Goal: Task Accomplishment & Management: Use online tool/utility

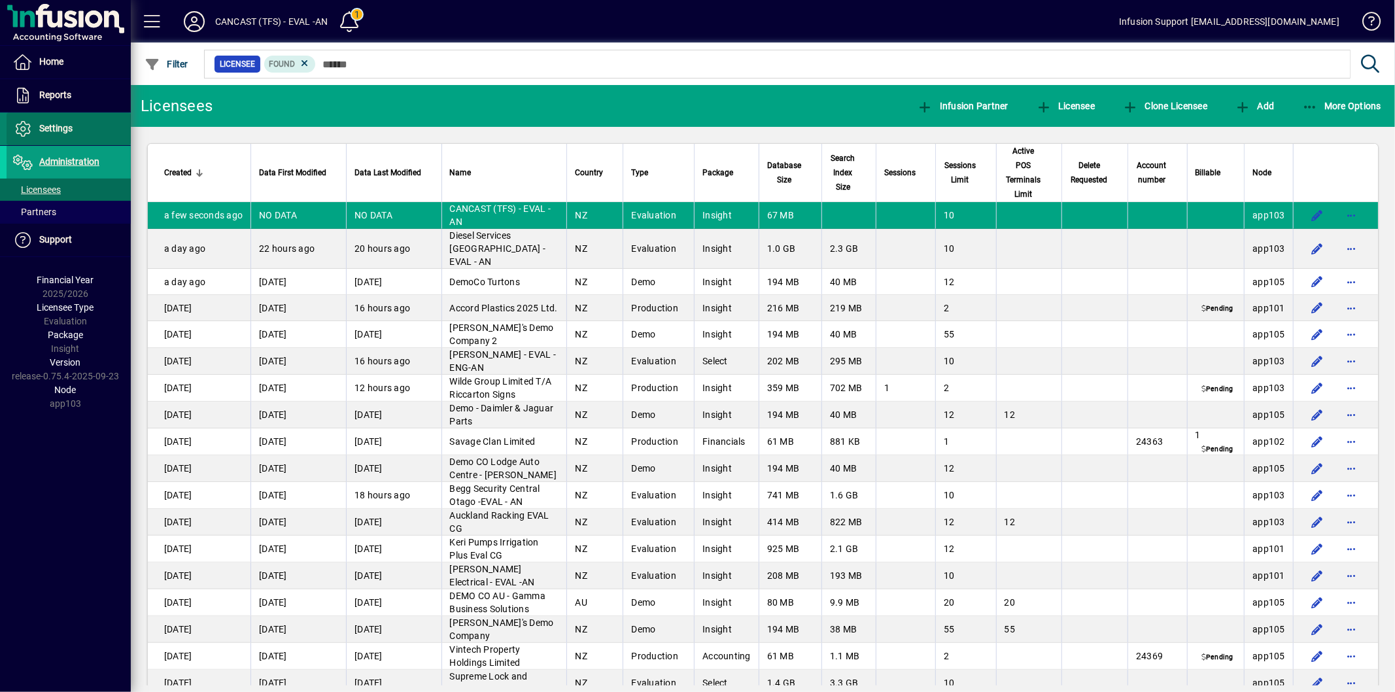
click at [103, 131] on span at bounding box center [69, 128] width 124 height 31
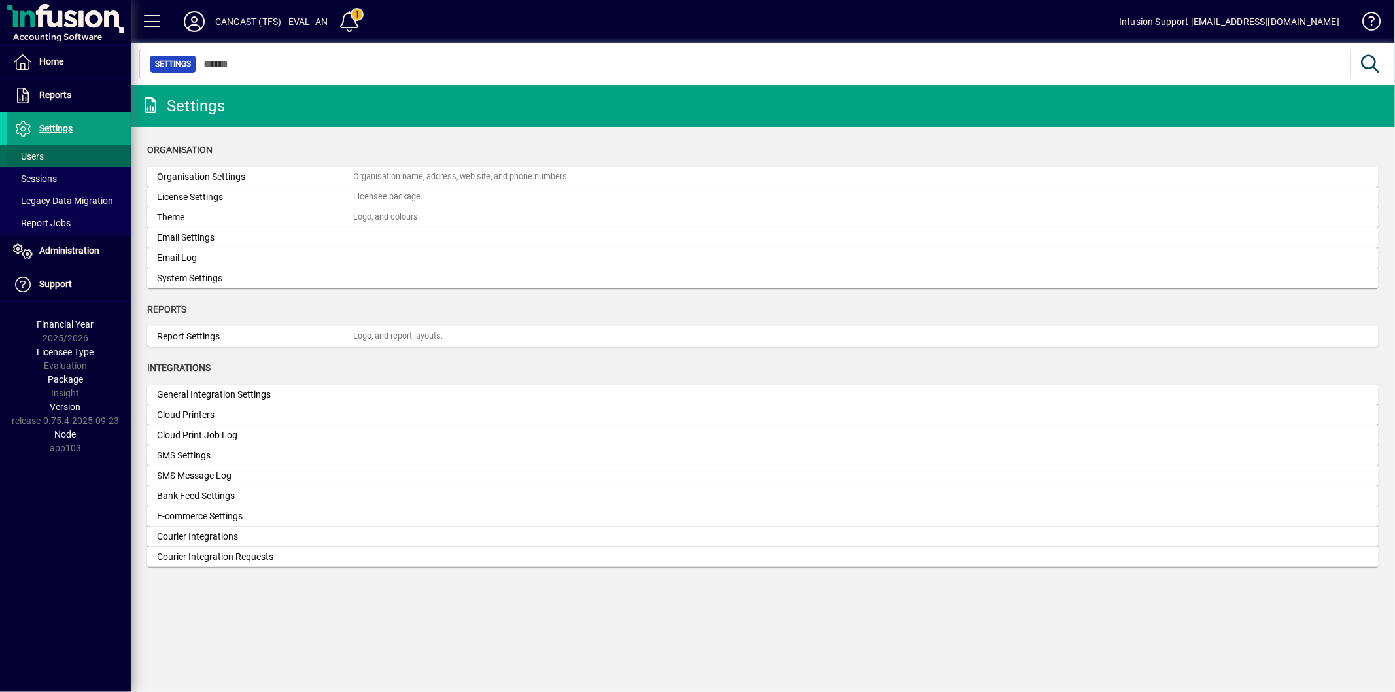
click at [78, 155] on span at bounding box center [69, 156] width 124 height 31
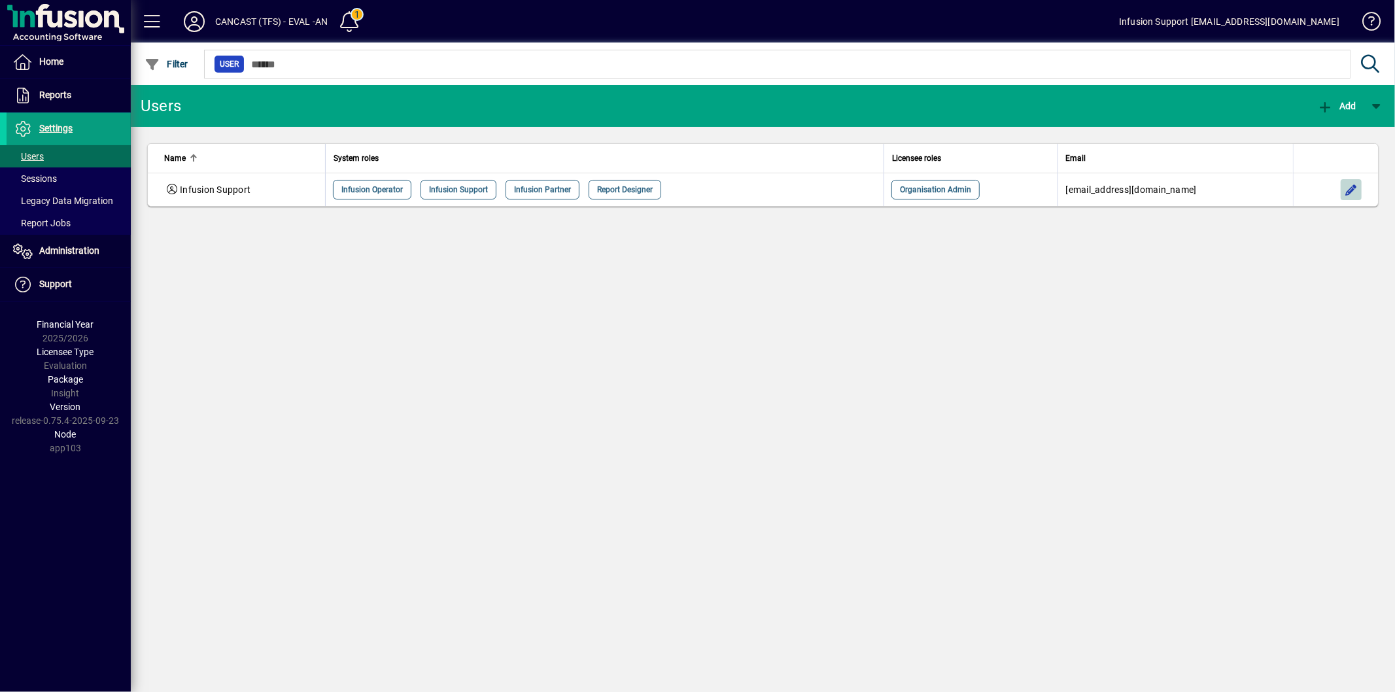
drag, startPoint x: 1346, startPoint y: 188, endPoint x: 1318, endPoint y: 186, distance: 27.5
click at [1338, 188] on span "button" at bounding box center [1350, 189] width 31 height 31
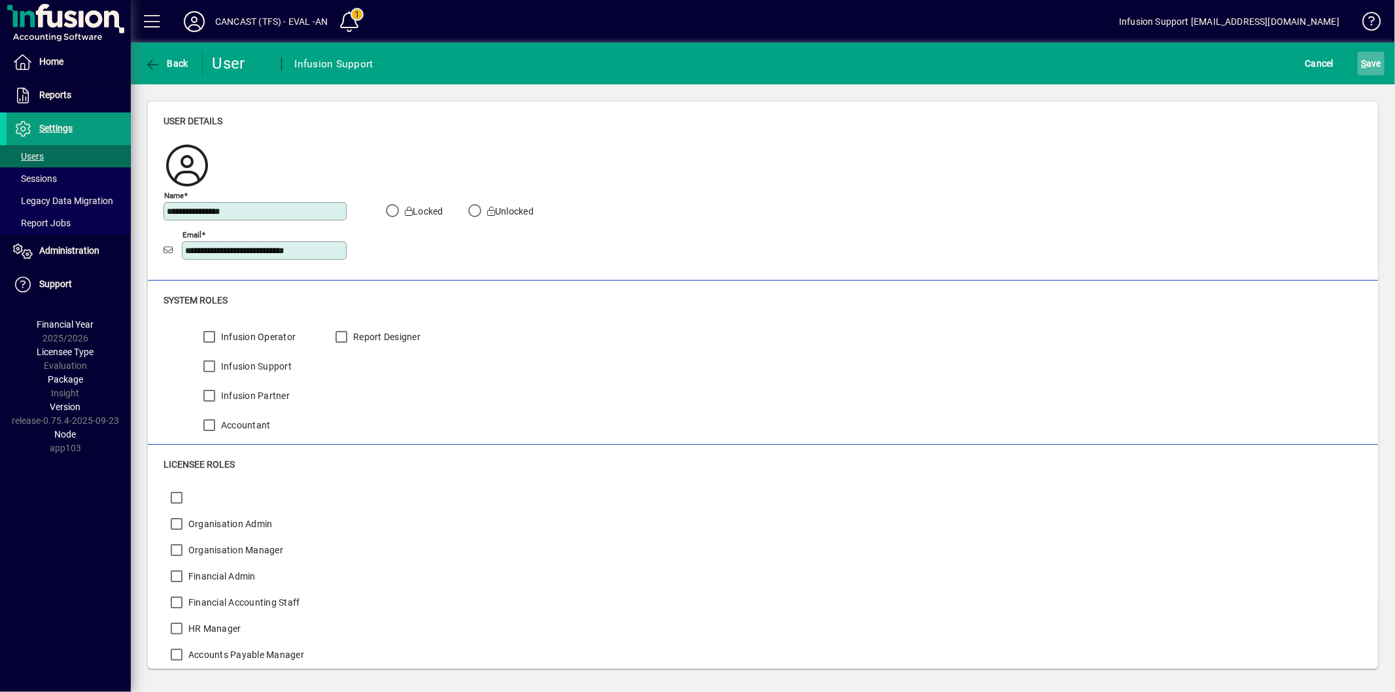
click at [1365, 61] on span "S" at bounding box center [1363, 63] width 5 height 10
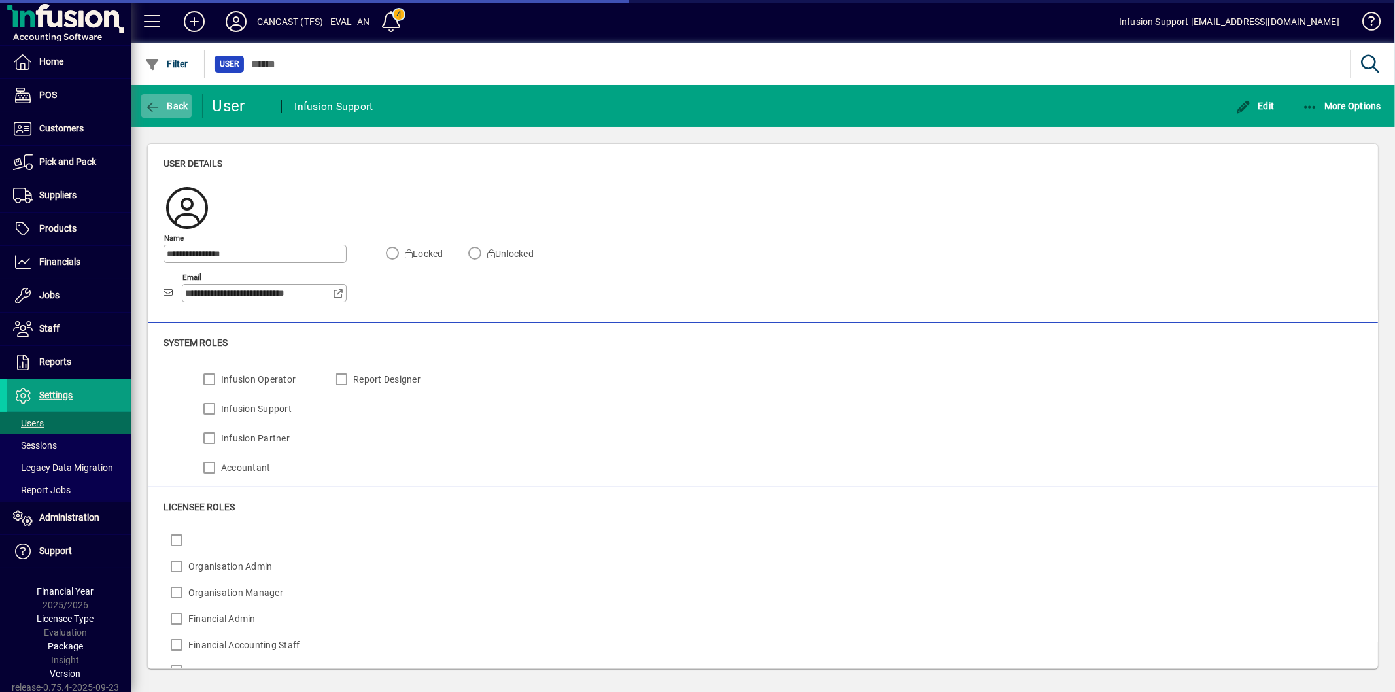
click at [158, 101] on icon "button" at bounding box center [153, 107] width 16 height 13
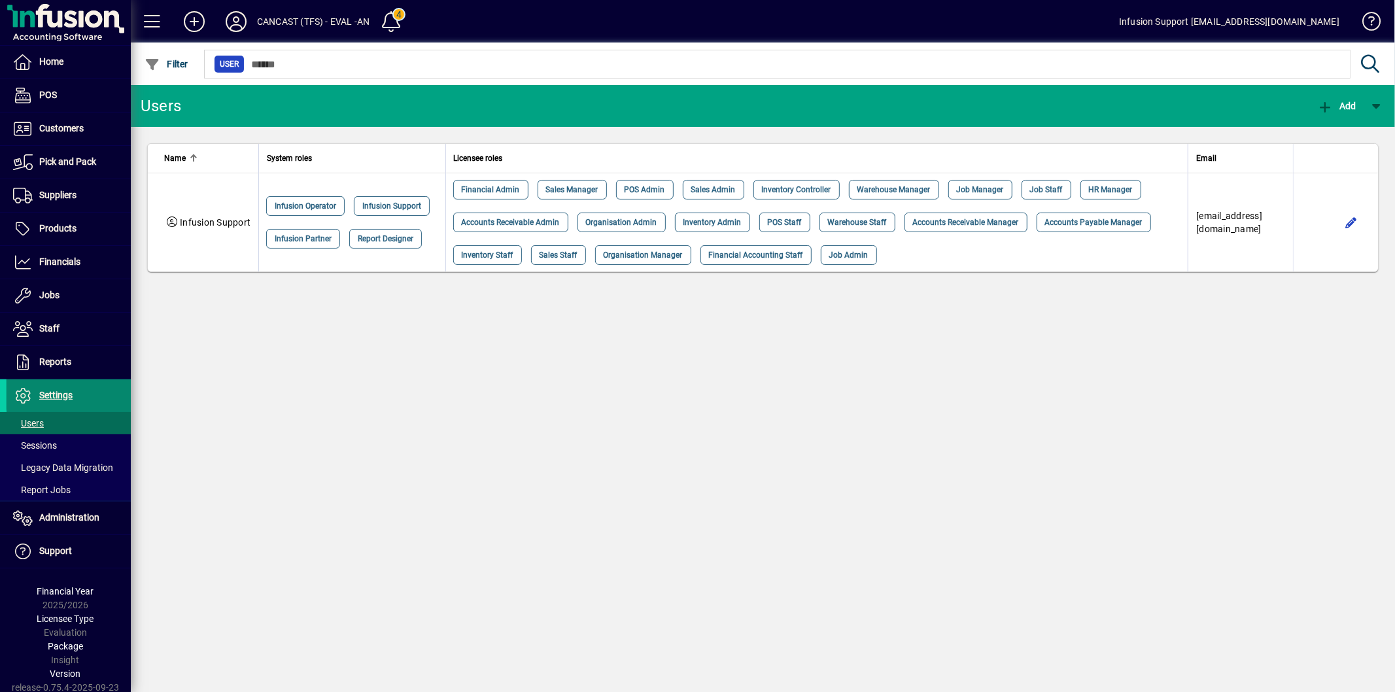
click at [87, 389] on span at bounding box center [69, 395] width 124 height 31
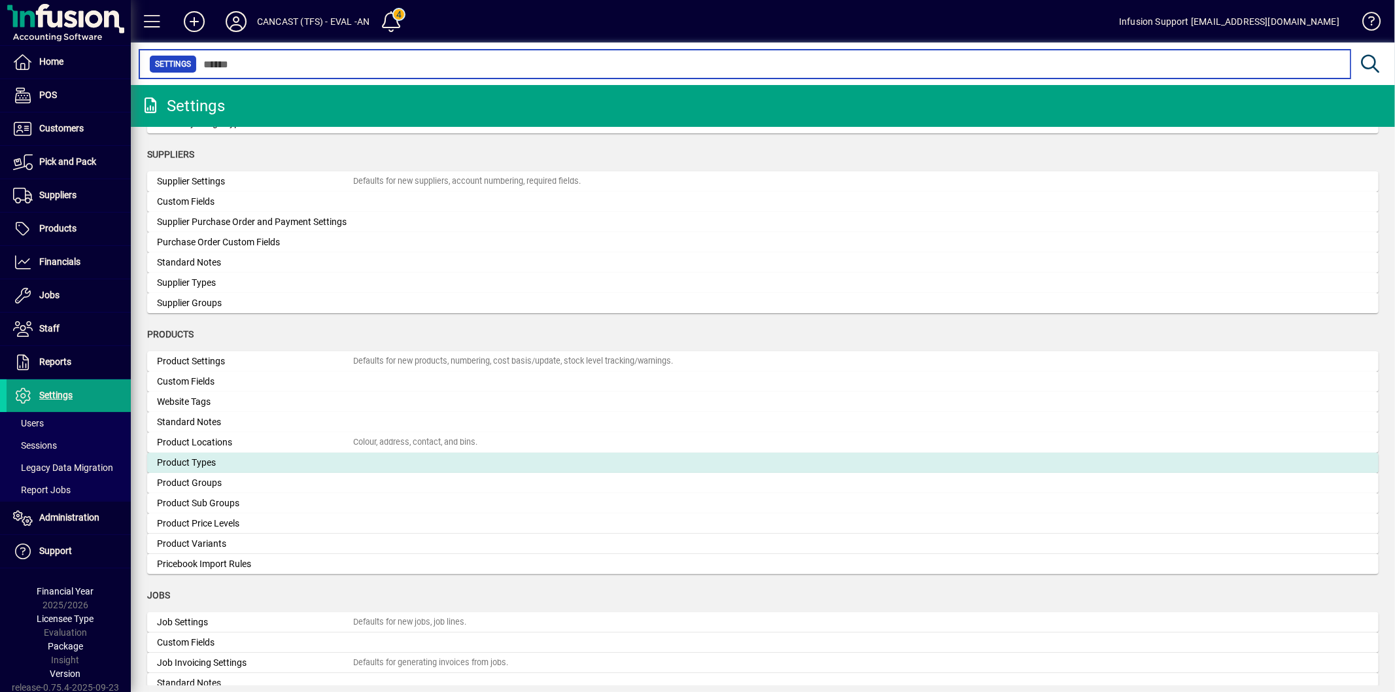
scroll to position [1235, 0]
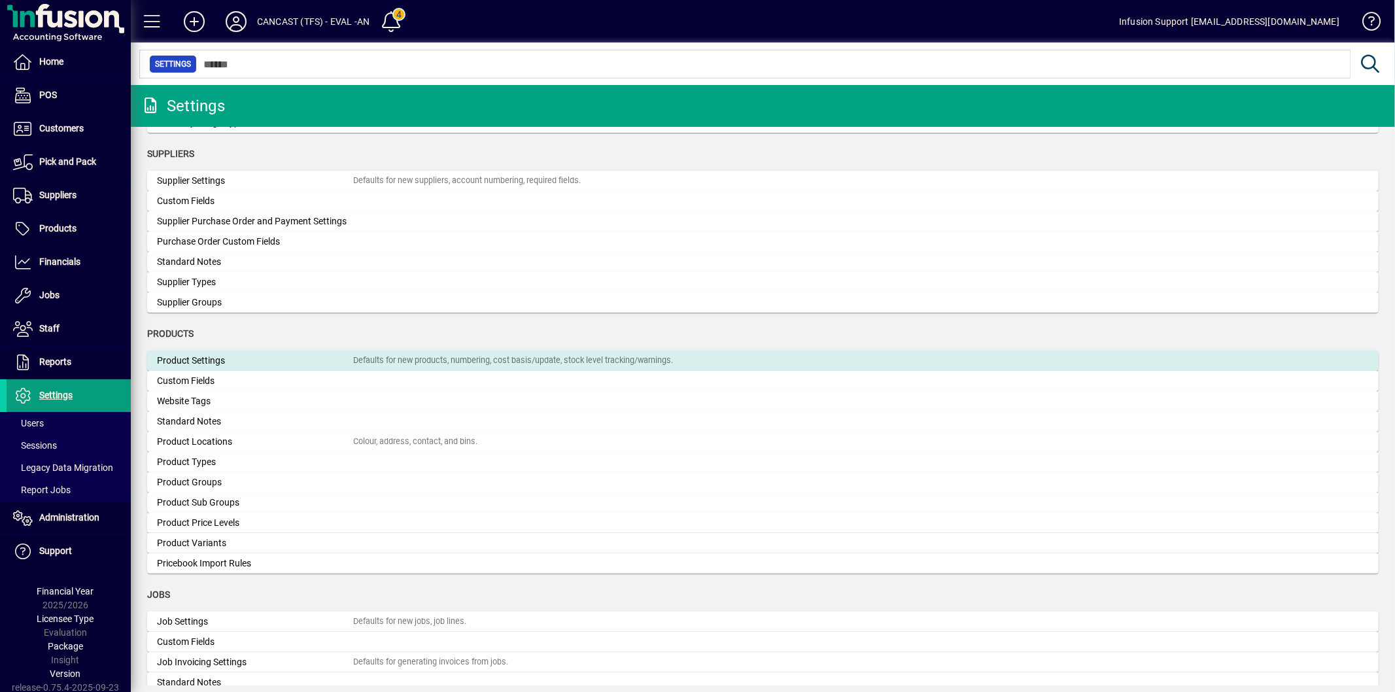
click at [264, 355] on div "Product Settings" at bounding box center [255, 361] width 196 height 14
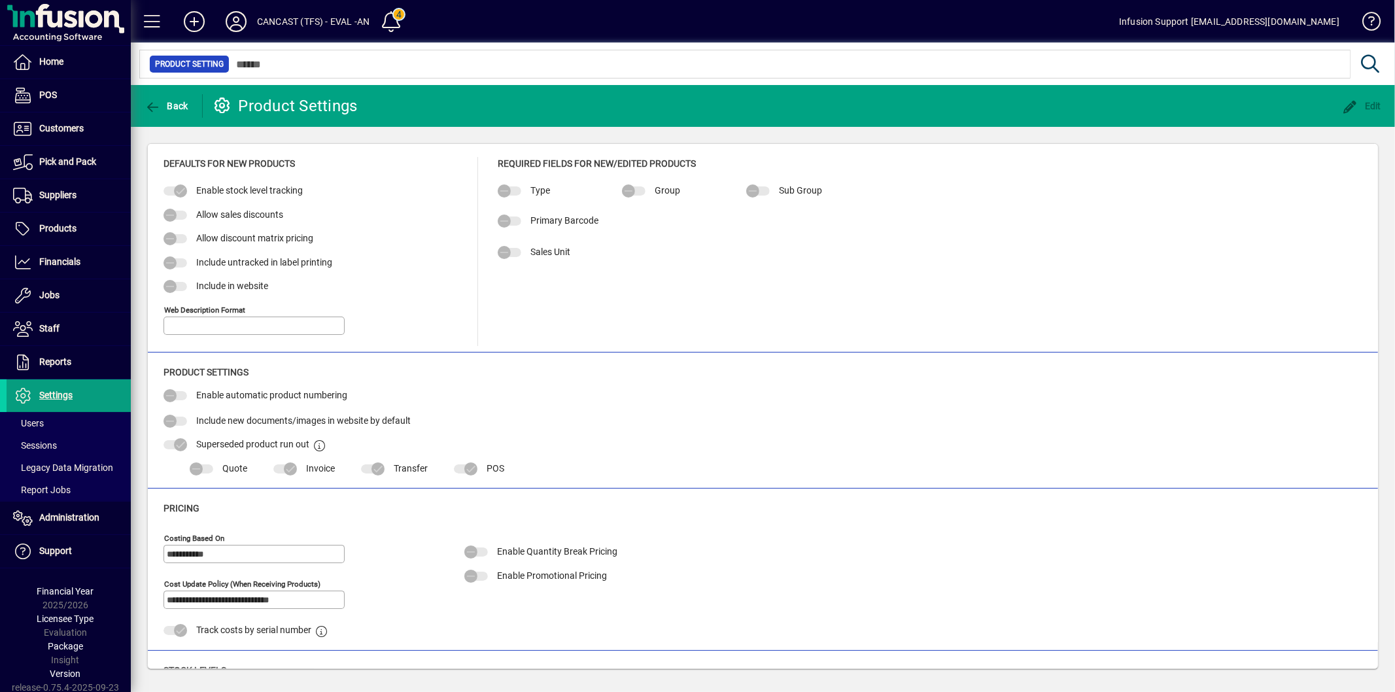
type input "**********"
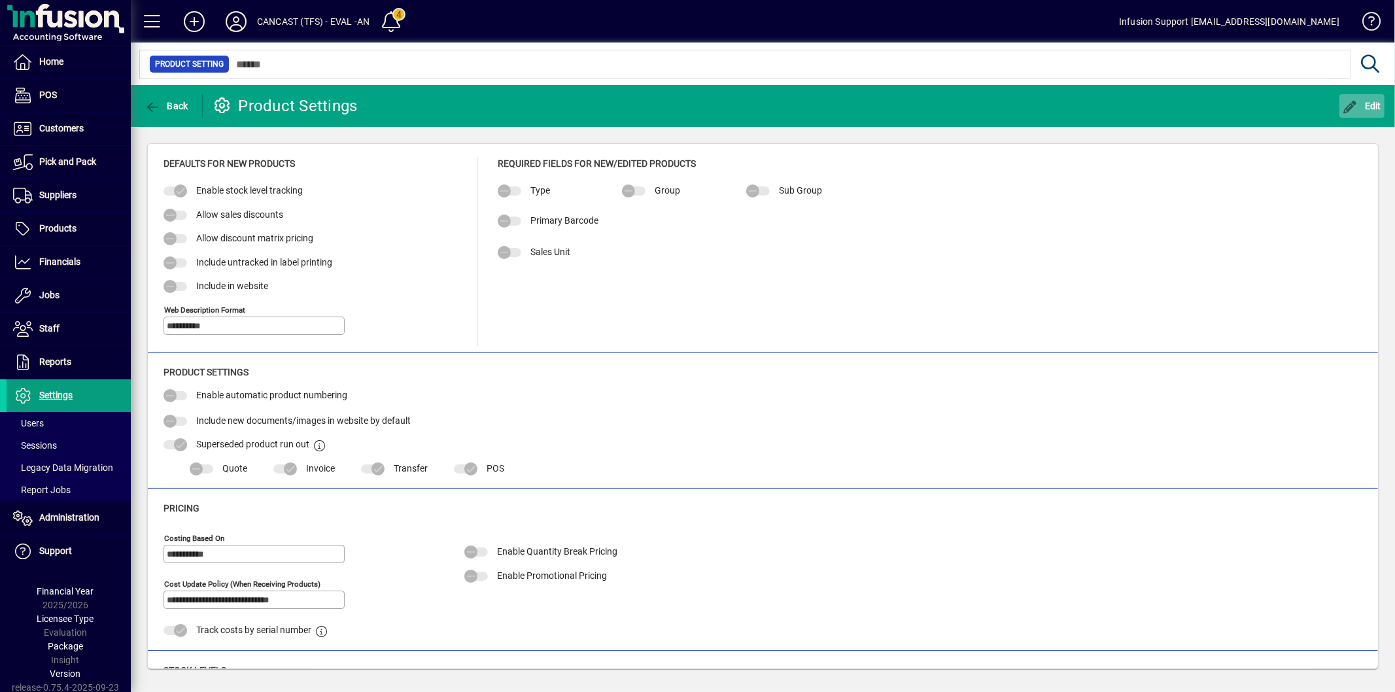
click at [1371, 103] on span "Edit" at bounding box center [1362, 106] width 39 height 10
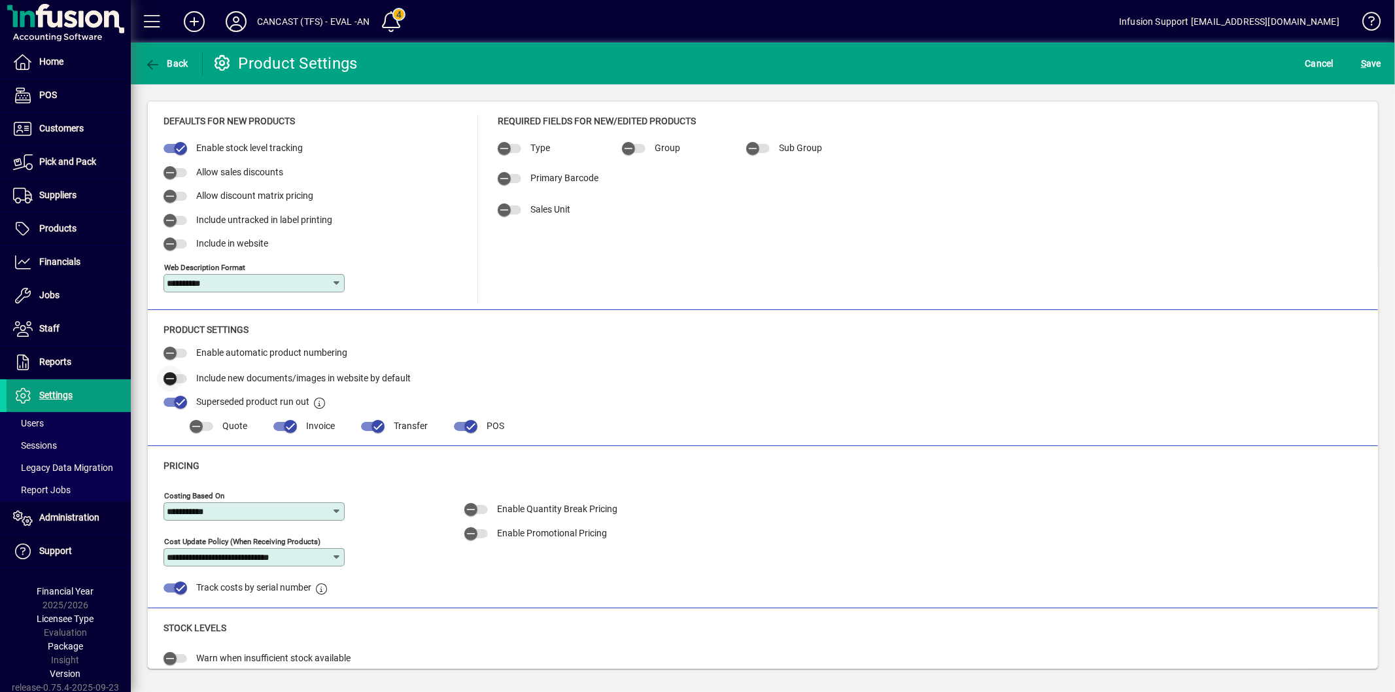
click at [184, 381] on span "button" at bounding box center [175, 378] width 24 height 9
click at [1376, 59] on span "S ave" at bounding box center [1371, 63] width 20 height 21
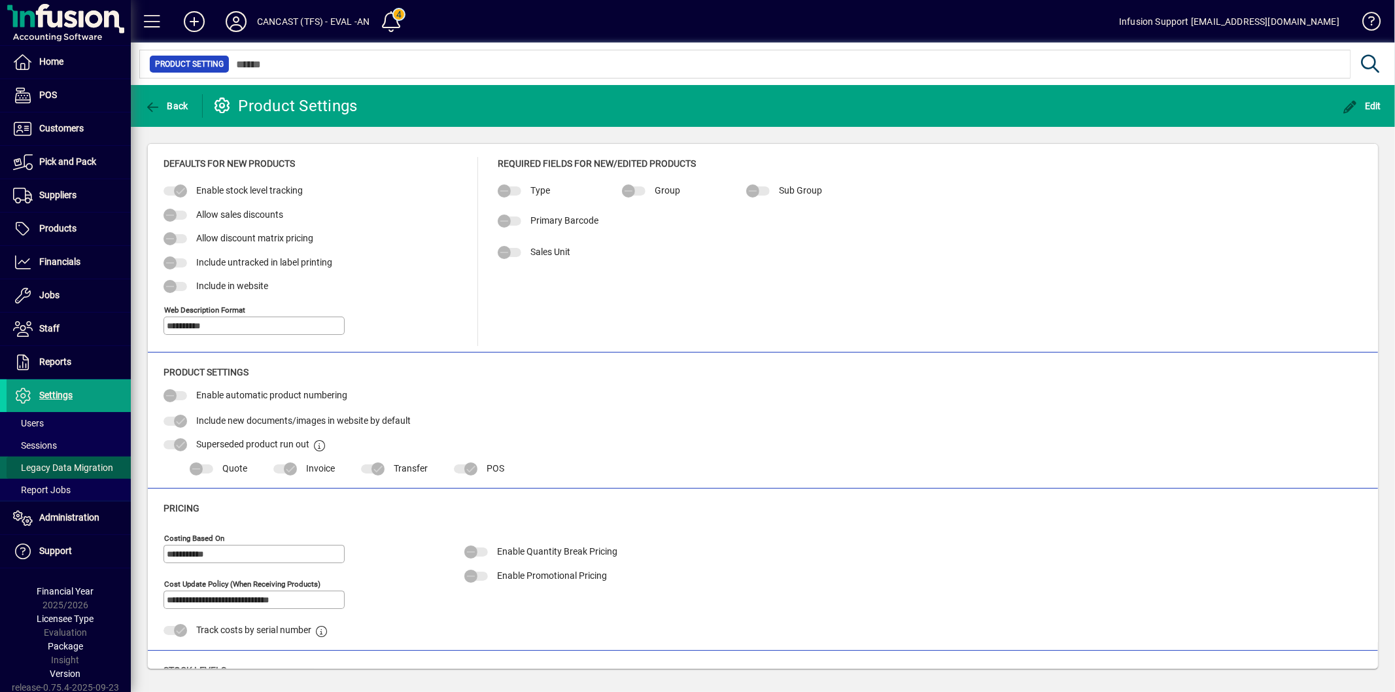
click at [69, 466] on span "Legacy Data Migration" at bounding box center [63, 467] width 100 height 10
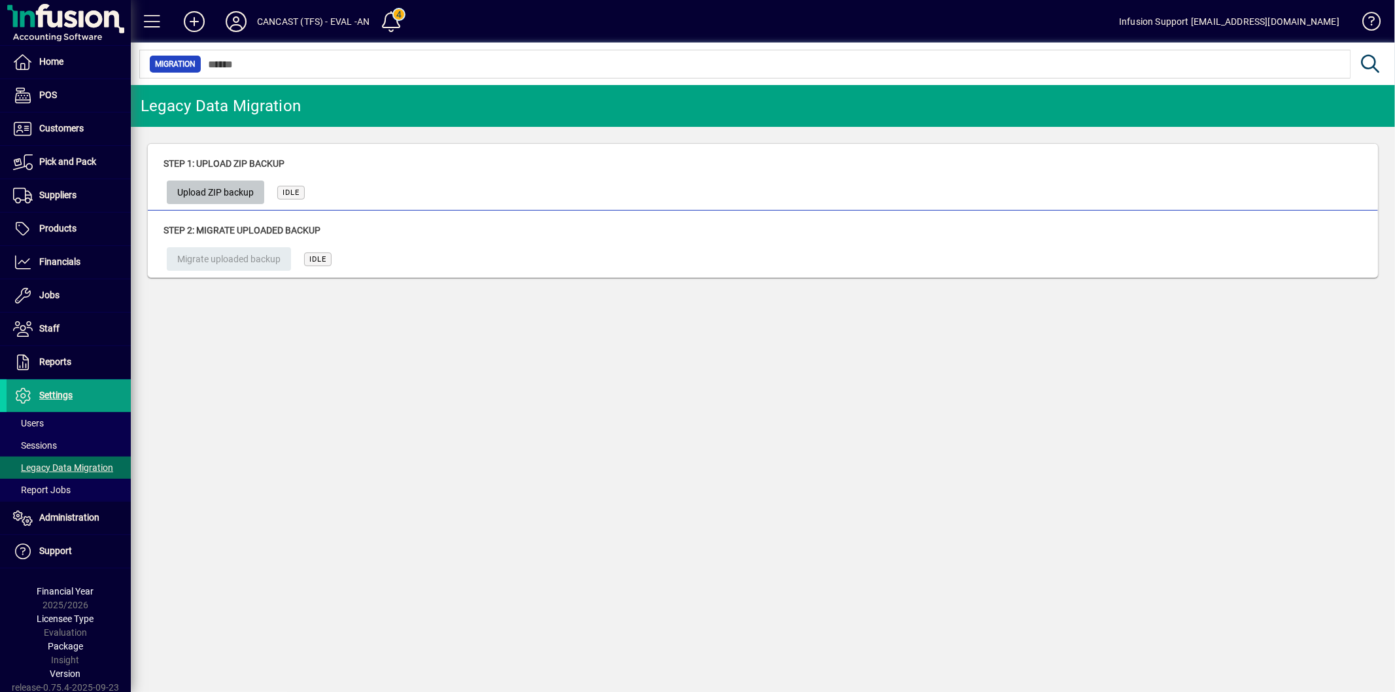
click at [239, 193] on span "Upload ZIP backup" at bounding box center [215, 193] width 77 height 22
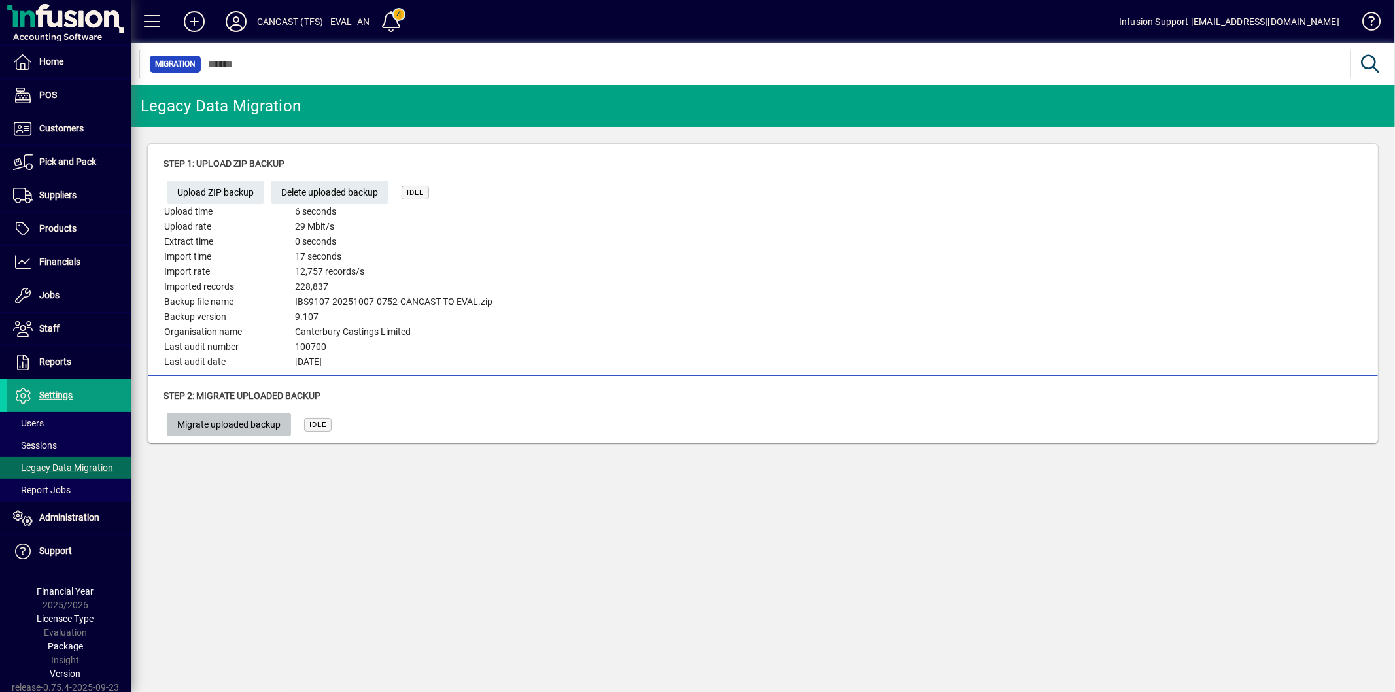
click at [240, 423] on span "Migrate uploaded backup" at bounding box center [228, 425] width 103 height 22
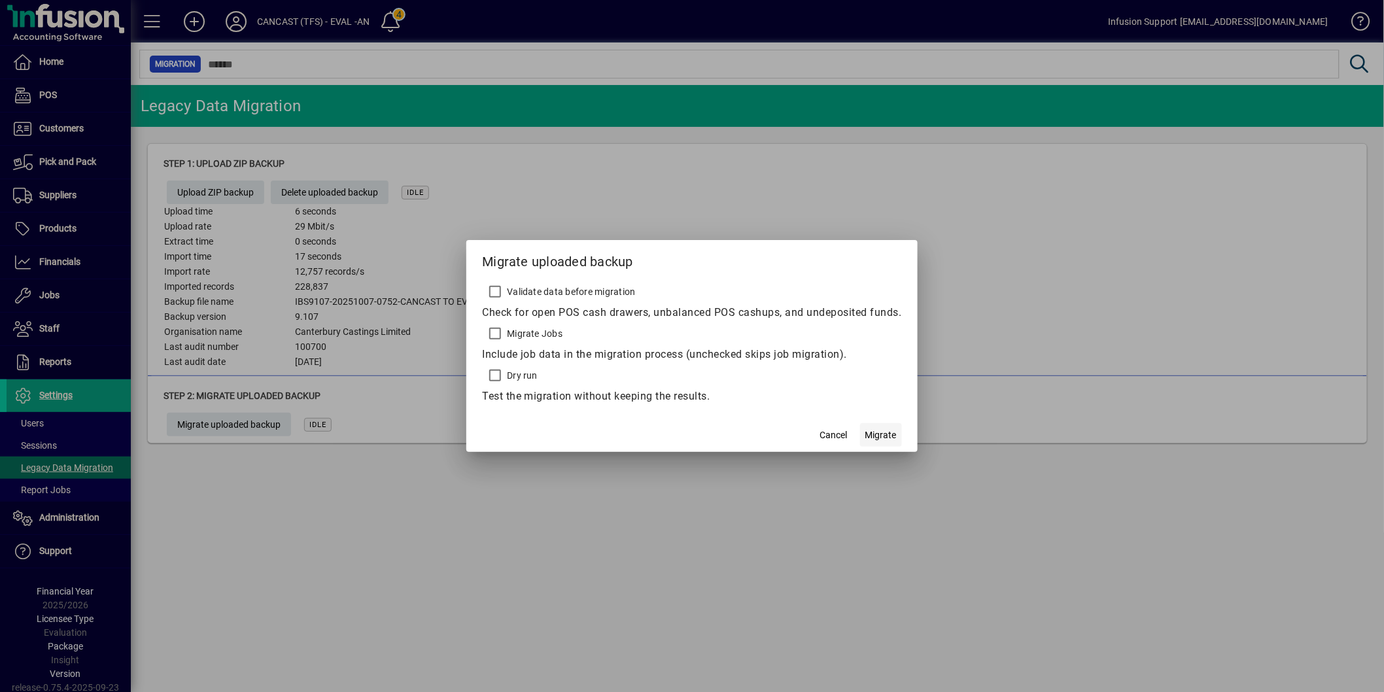
click at [886, 434] on span "Migrate" at bounding box center [880, 435] width 31 height 14
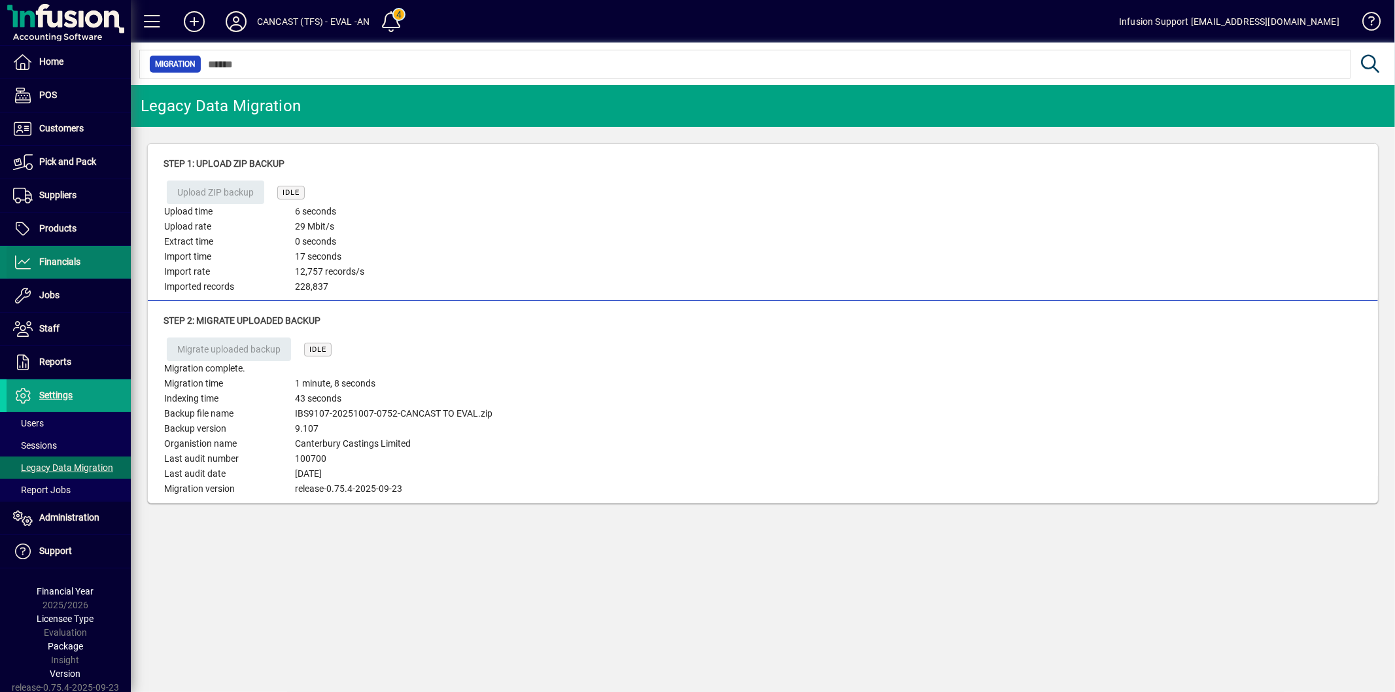
click at [47, 250] on span at bounding box center [69, 262] width 124 height 31
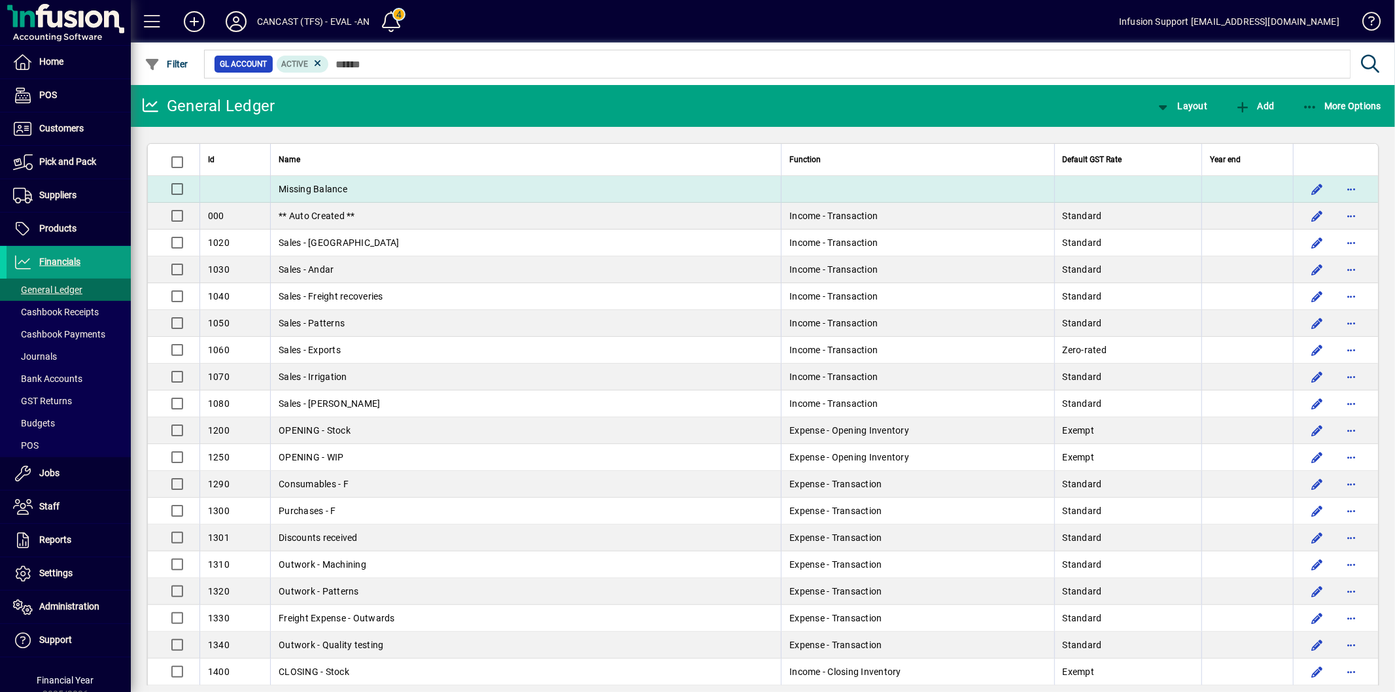
click at [405, 186] on td "Missing Balance" at bounding box center [525, 189] width 511 height 27
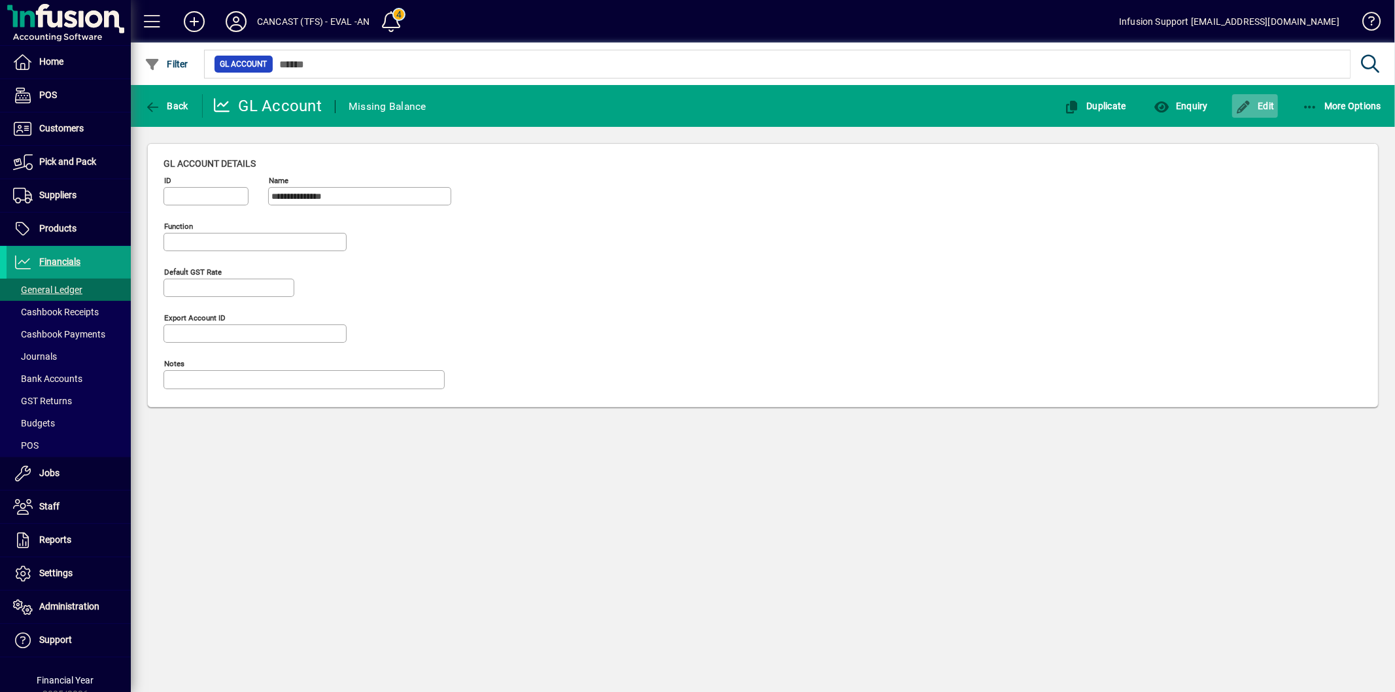
click at [1243, 110] on icon "button" at bounding box center [1243, 107] width 16 height 13
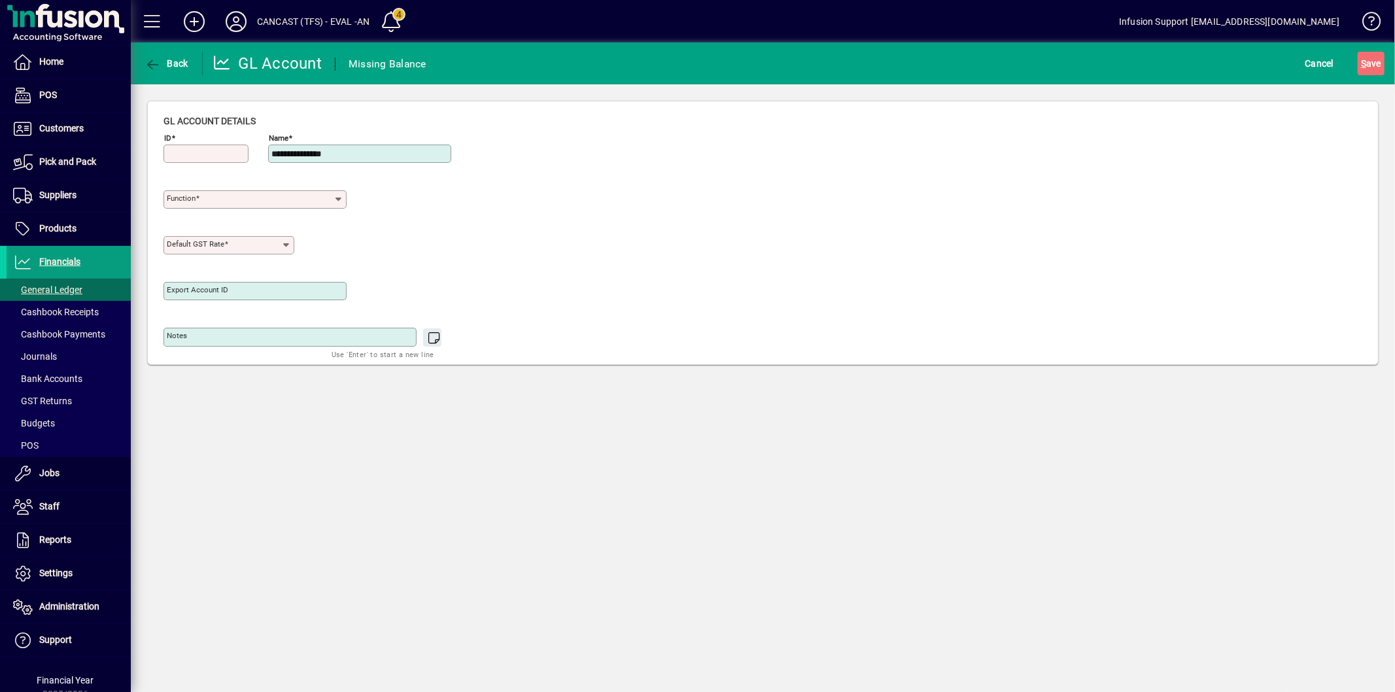
click at [211, 153] on input "ID" at bounding box center [207, 153] width 81 height 10
type input "****"
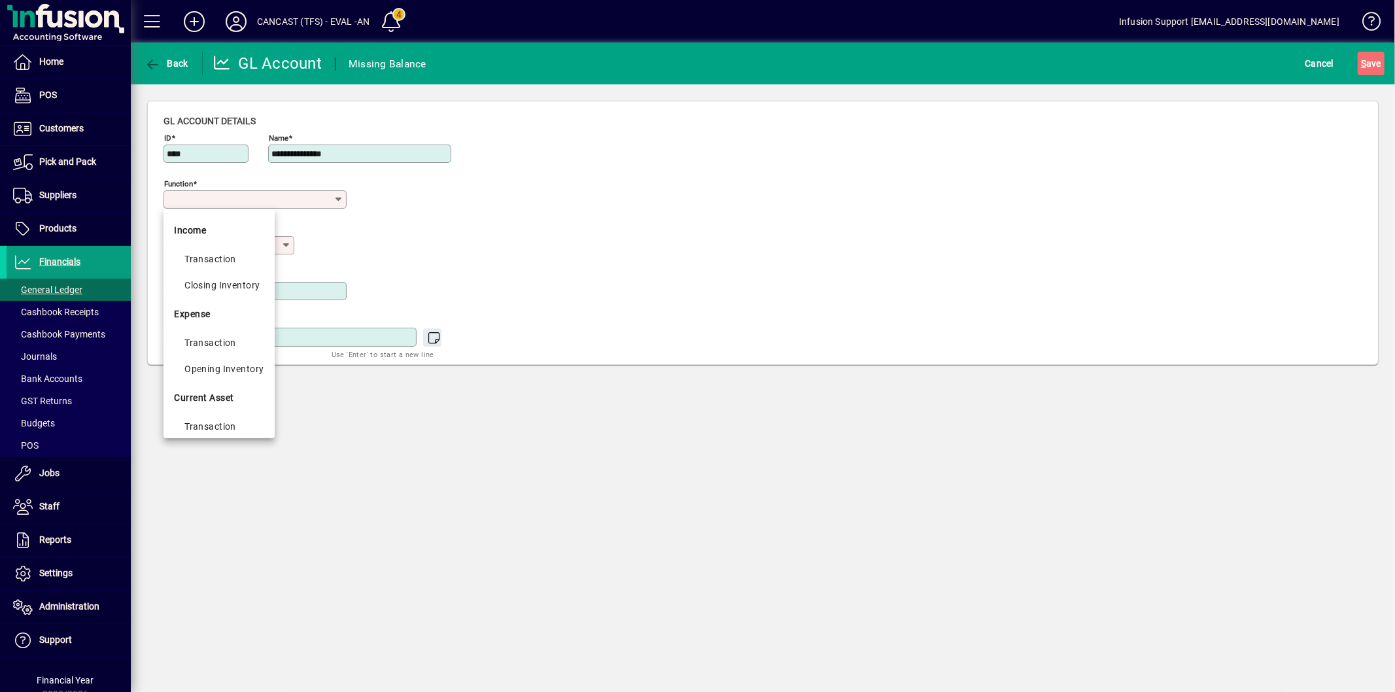
click at [207, 195] on input "Function" at bounding box center [250, 199] width 167 height 10
click at [213, 347] on div "Transaction" at bounding box center [223, 343] width 79 height 16
type input "**********"
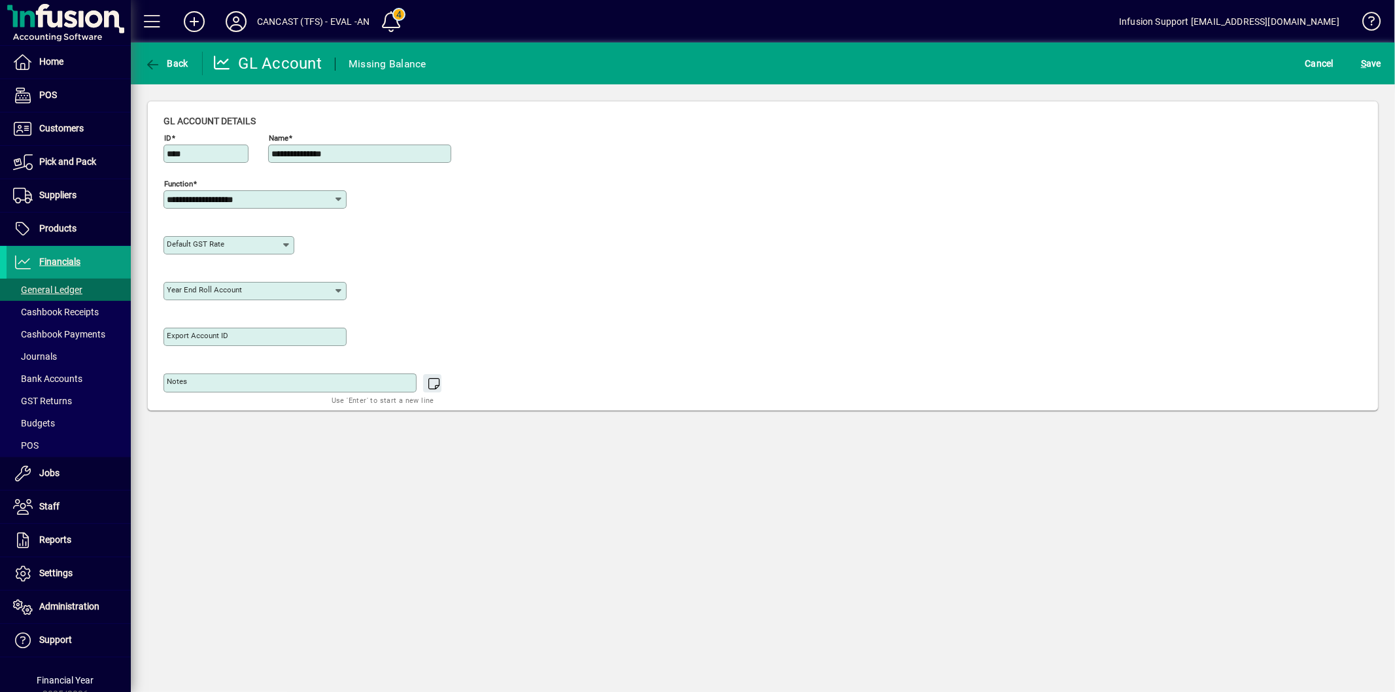
type input "**********"
click at [1375, 62] on span "S ave" at bounding box center [1371, 63] width 20 height 21
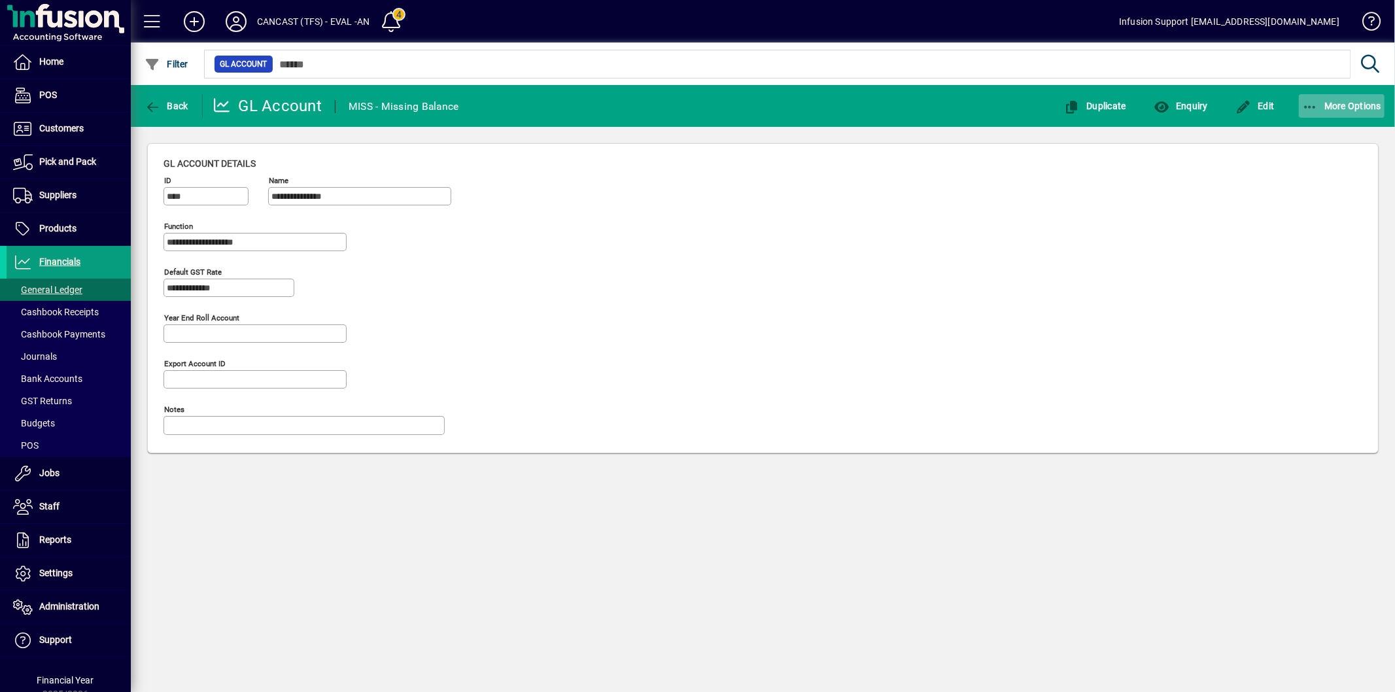
click at [1316, 101] on icon "button" at bounding box center [1310, 107] width 16 height 13
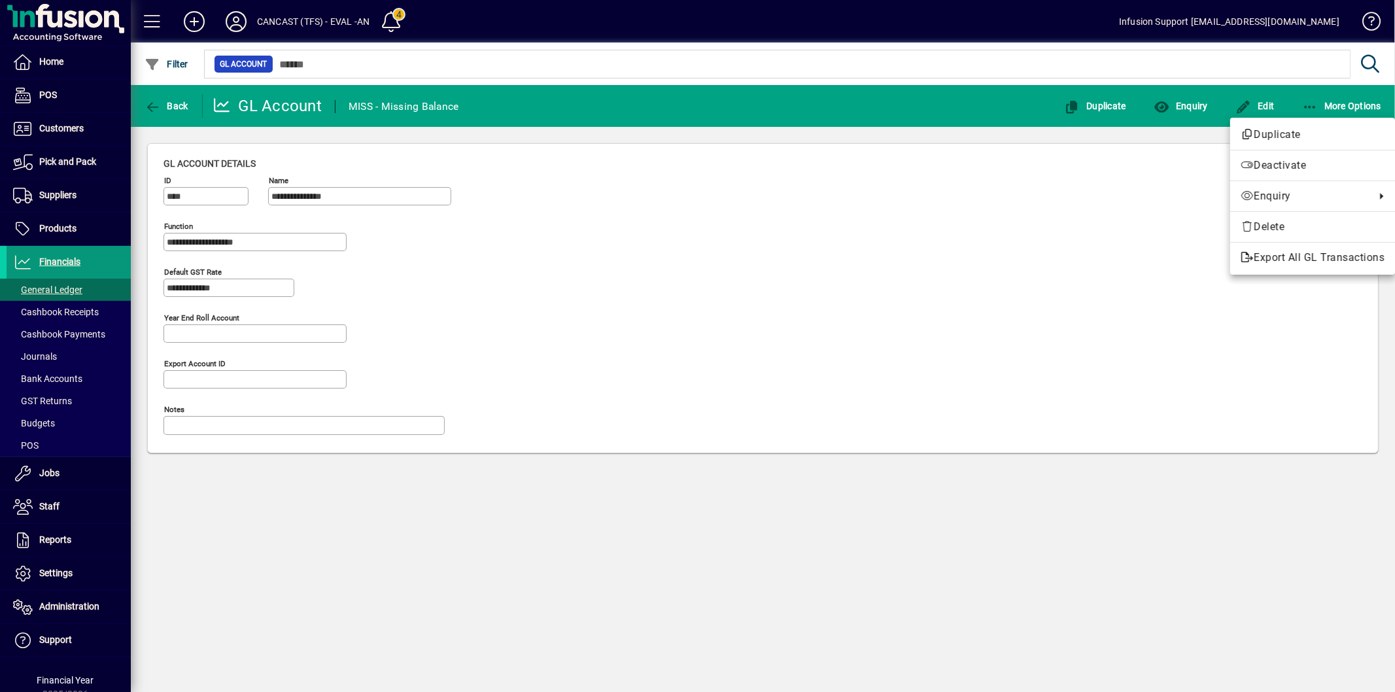
click at [75, 262] on div at bounding box center [697, 346] width 1395 height 692
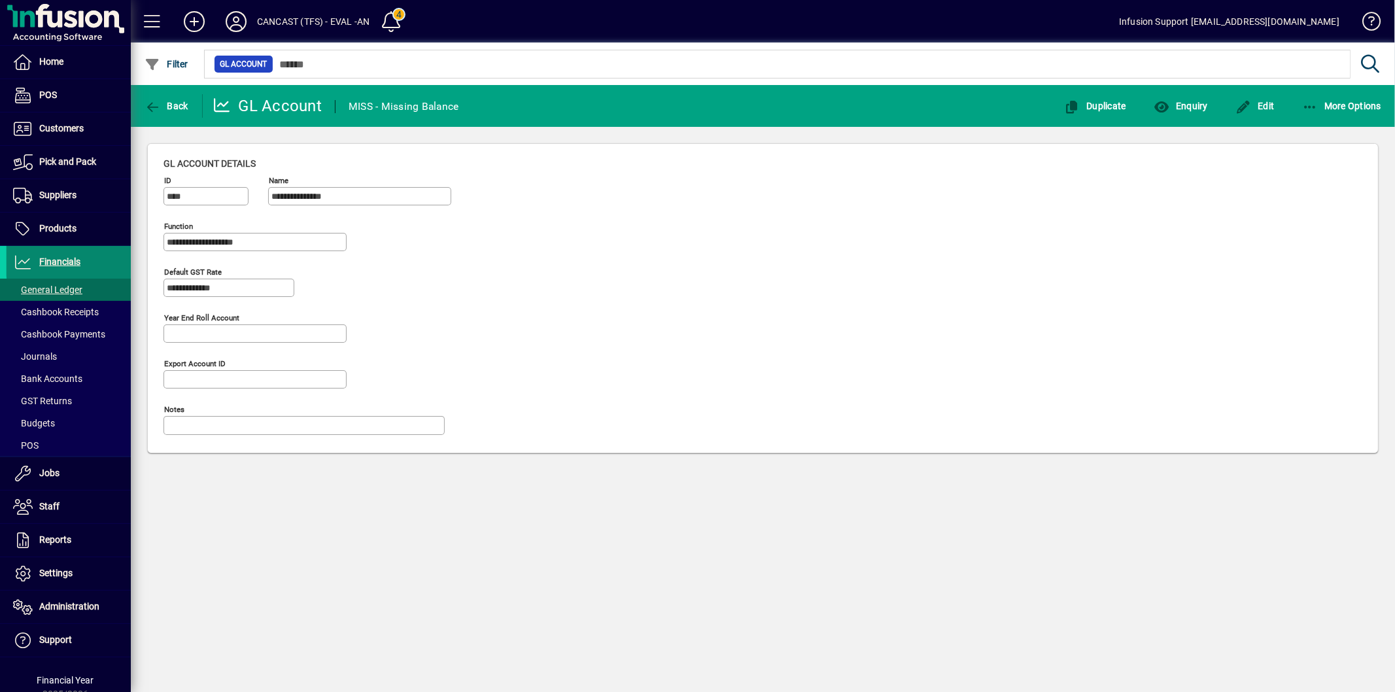
click at [105, 256] on span at bounding box center [69, 262] width 124 height 31
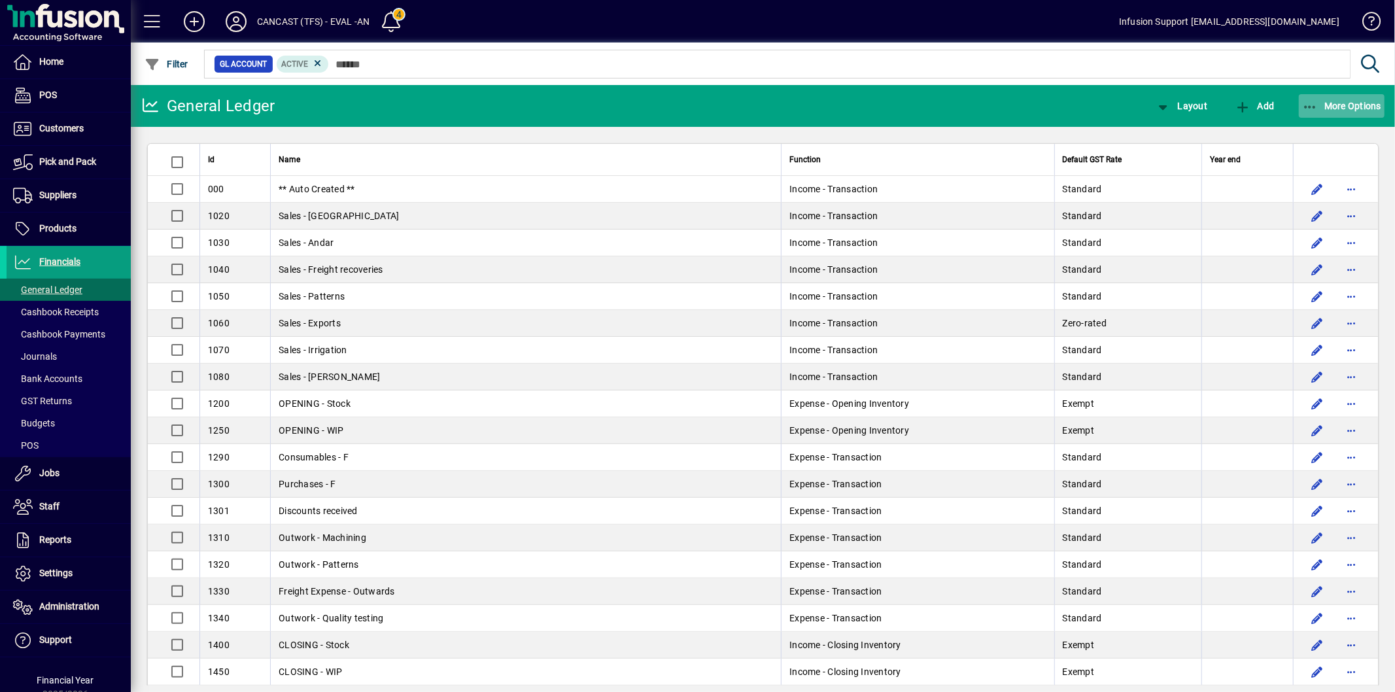
click at [1337, 111] on span "button" at bounding box center [1342, 105] width 86 height 31
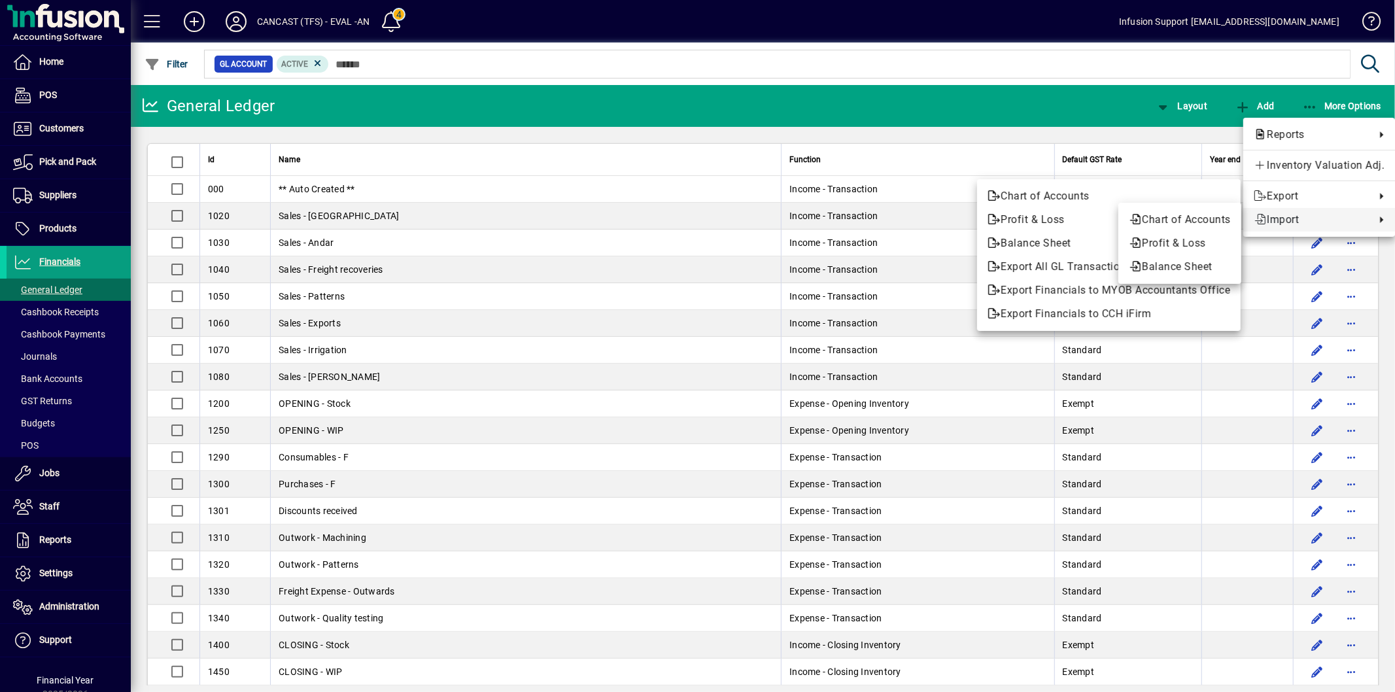
click at [1278, 218] on span "Import" at bounding box center [1311, 220] width 115 height 16
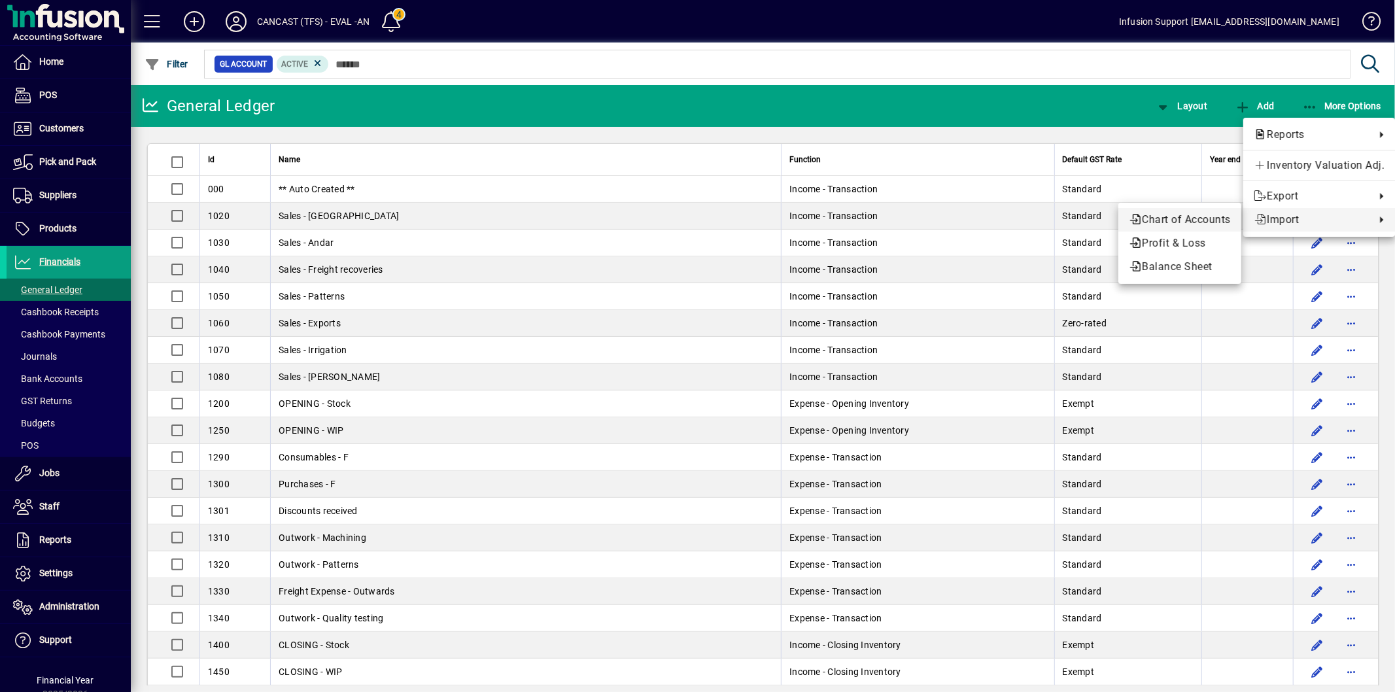
click at [1162, 218] on span "Chart of Accounts" at bounding box center [1180, 220] width 102 height 16
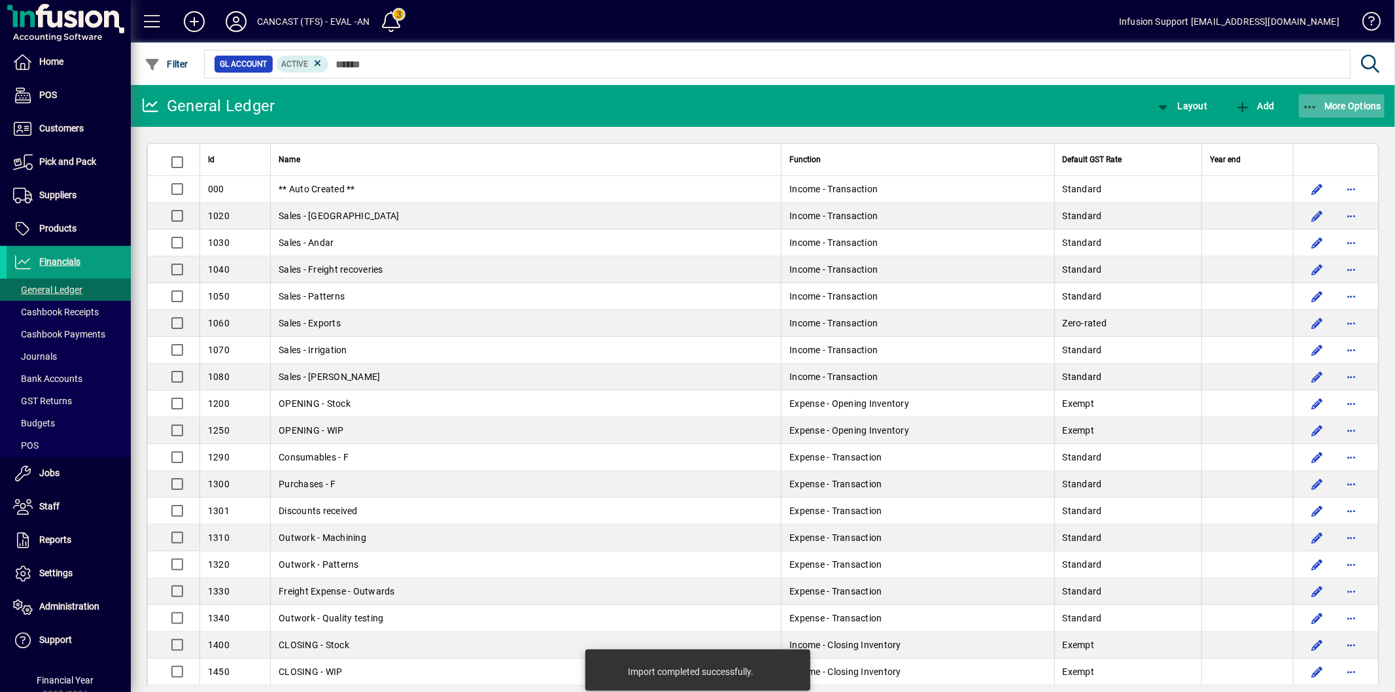
click at [1310, 107] on icon "button" at bounding box center [1310, 107] width 16 height 13
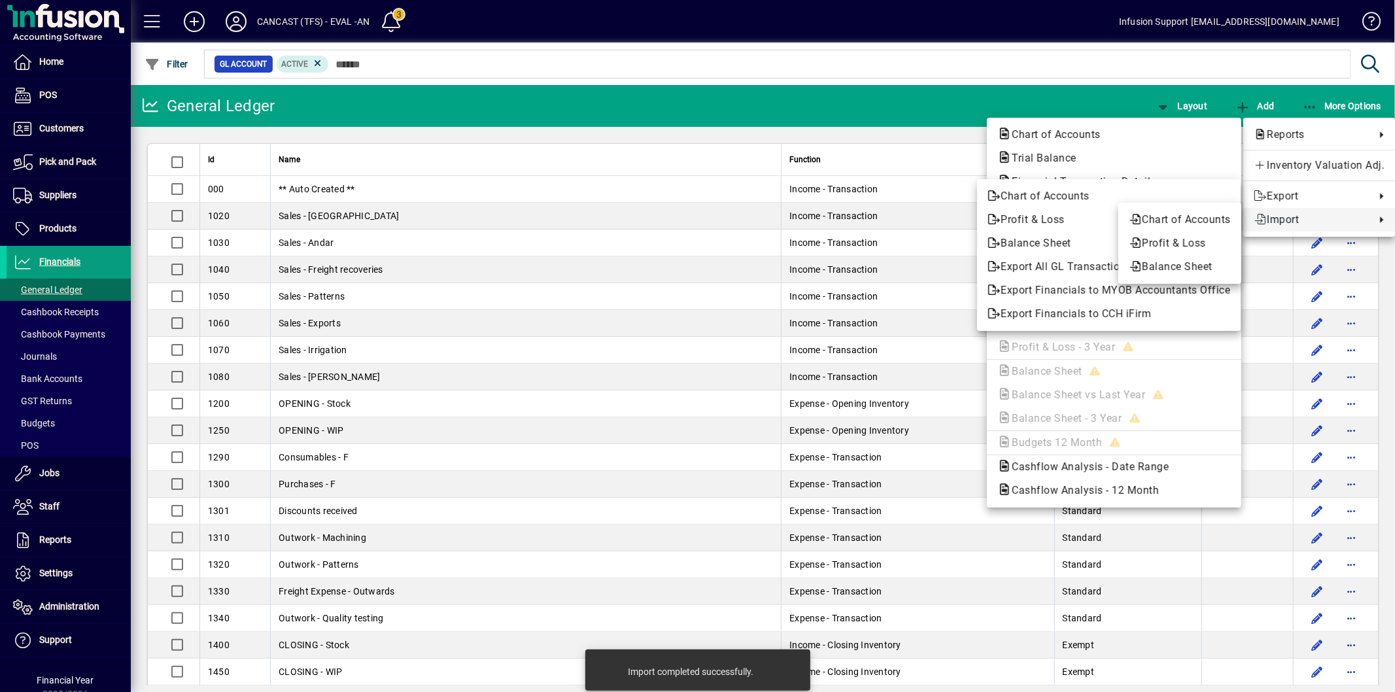
click at [1306, 224] on span "Import" at bounding box center [1311, 220] width 115 height 16
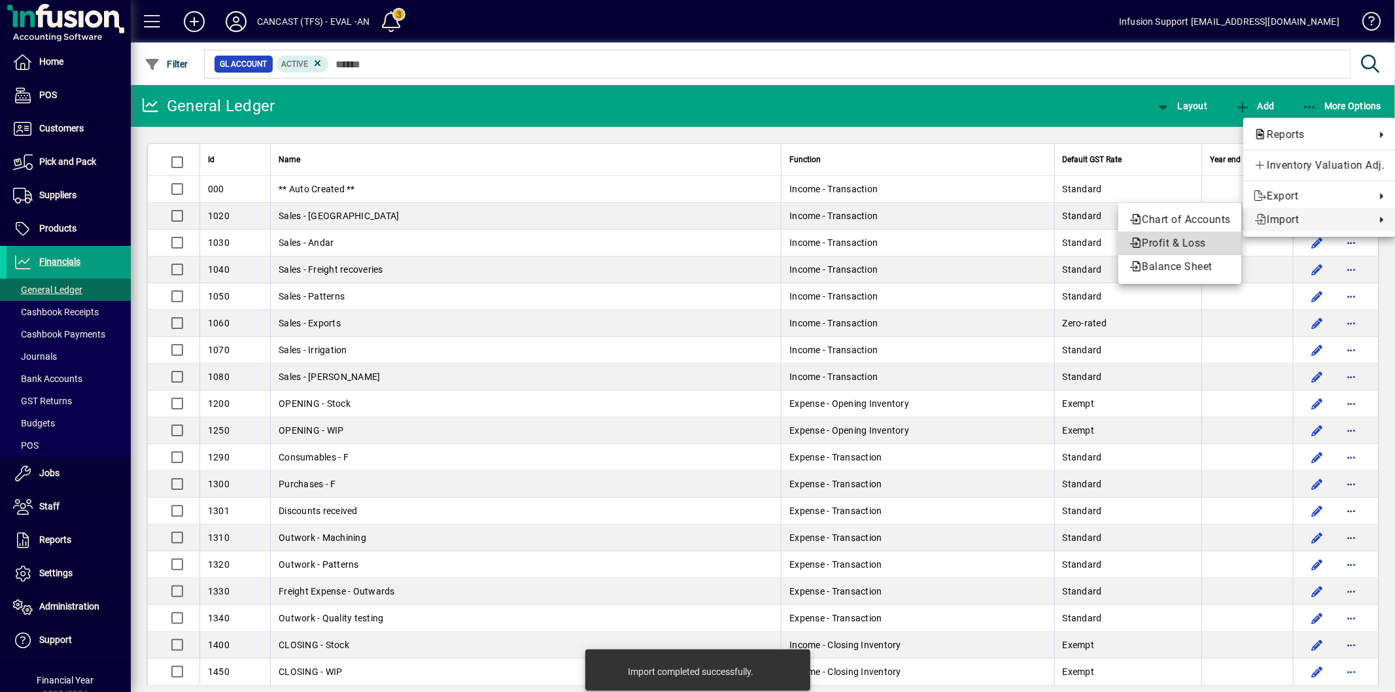
click at [1191, 233] on button "Profit & Loss" at bounding box center [1179, 243] width 123 height 24
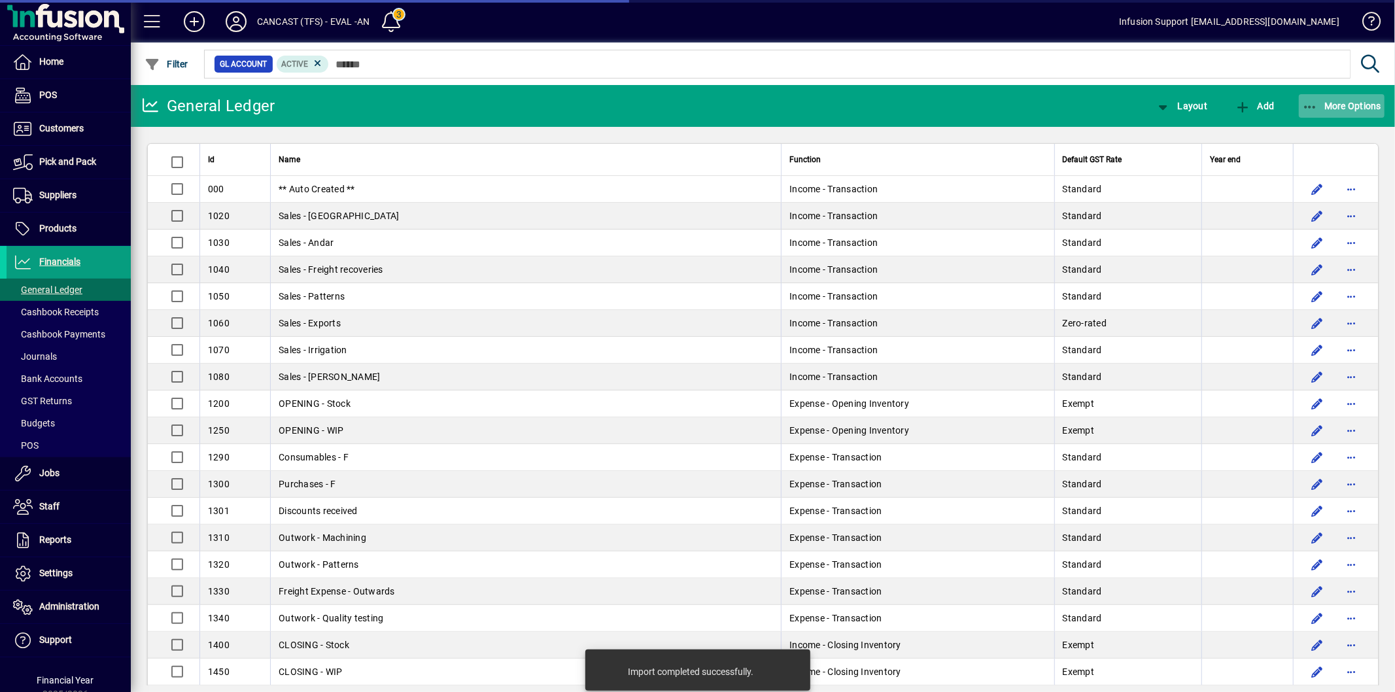
click at [1324, 102] on span "More Options" at bounding box center [1342, 106] width 80 height 10
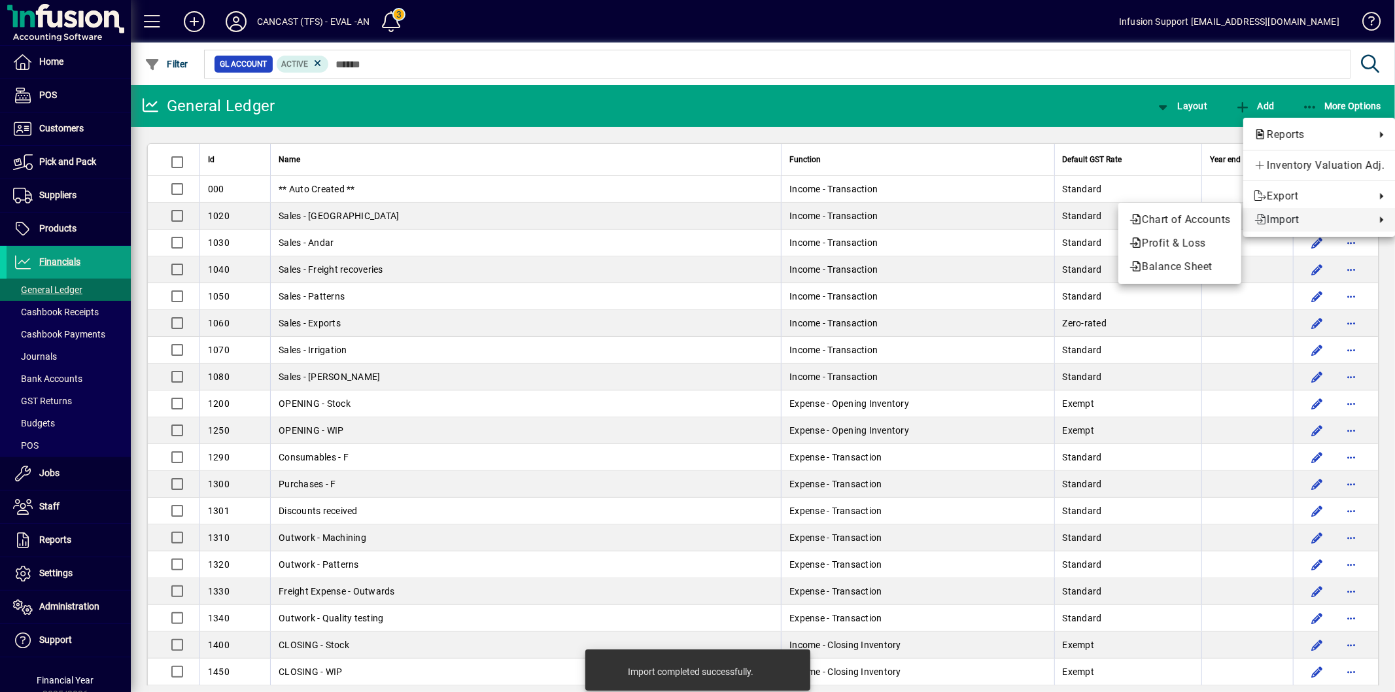
click at [1272, 214] on span "Import" at bounding box center [1311, 220] width 115 height 16
click at [1186, 259] on span "Balance Sheet" at bounding box center [1180, 267] width 102 height 16
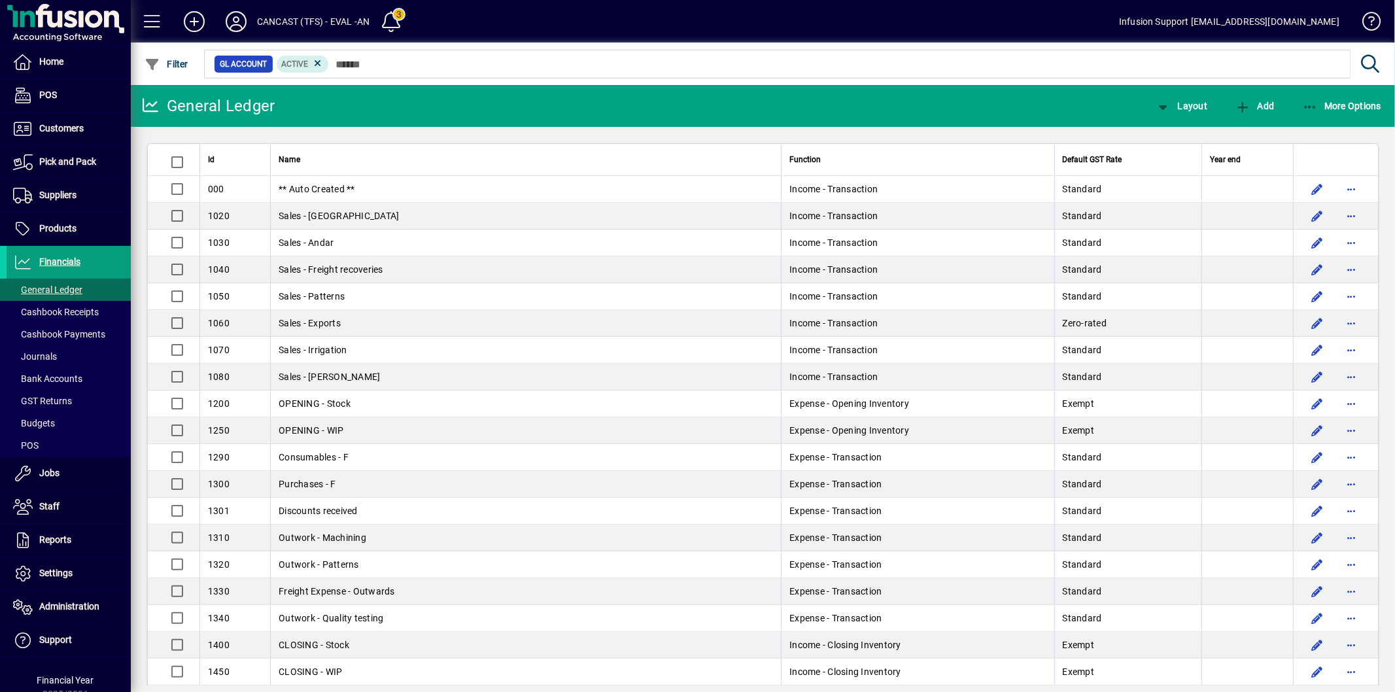
click at [1052, 101] on mat-toolbar-row "General Ledger Layout Add More Options" at bounding box center [763, 106] width 1264 height 42
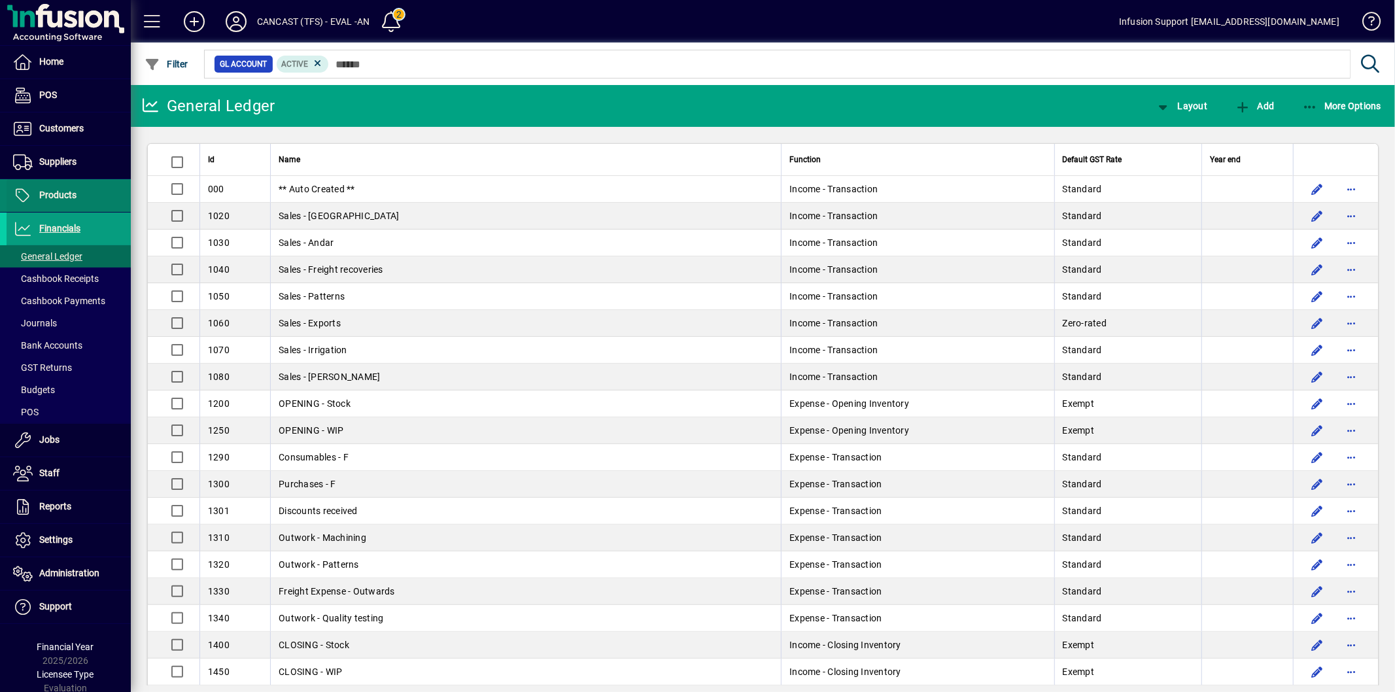
click at [43, 193] on span "Products" at bounding box center [57, 195] width 37 height 10
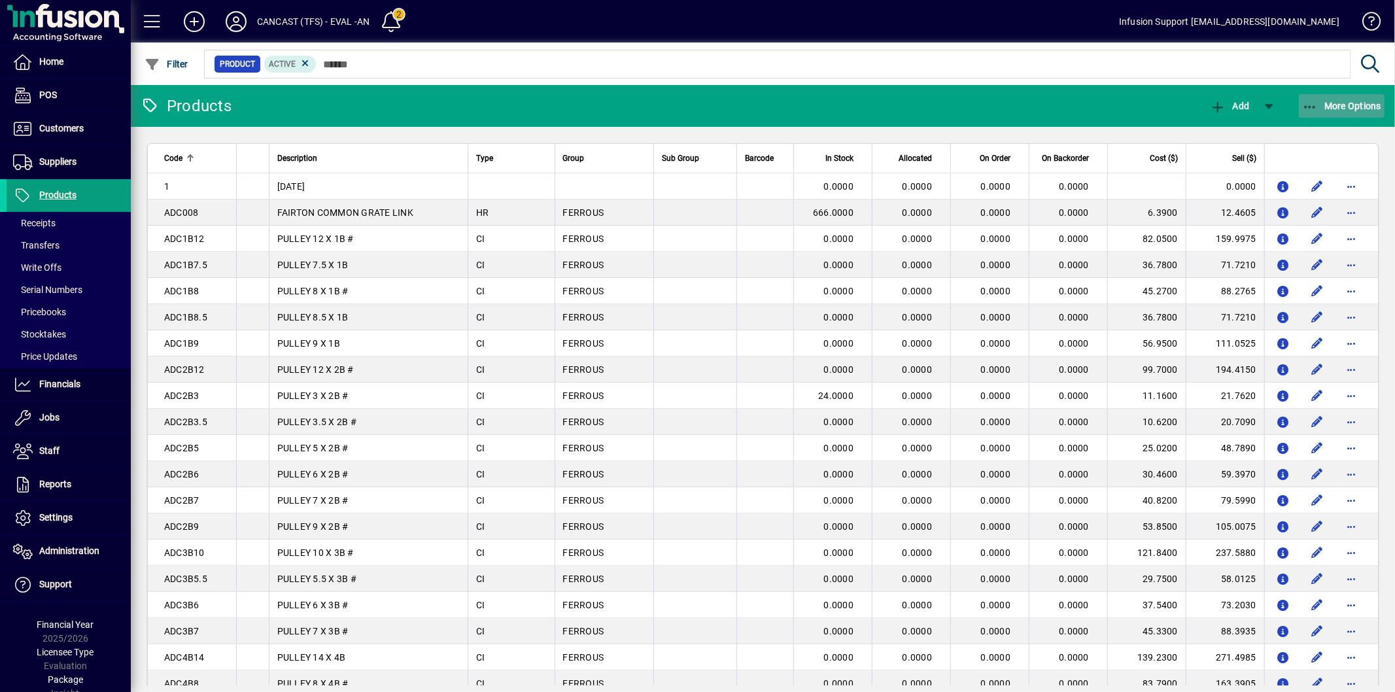
click at [1337, 96] on span "button" at bounding box center [1342, 105] width 86 height 31
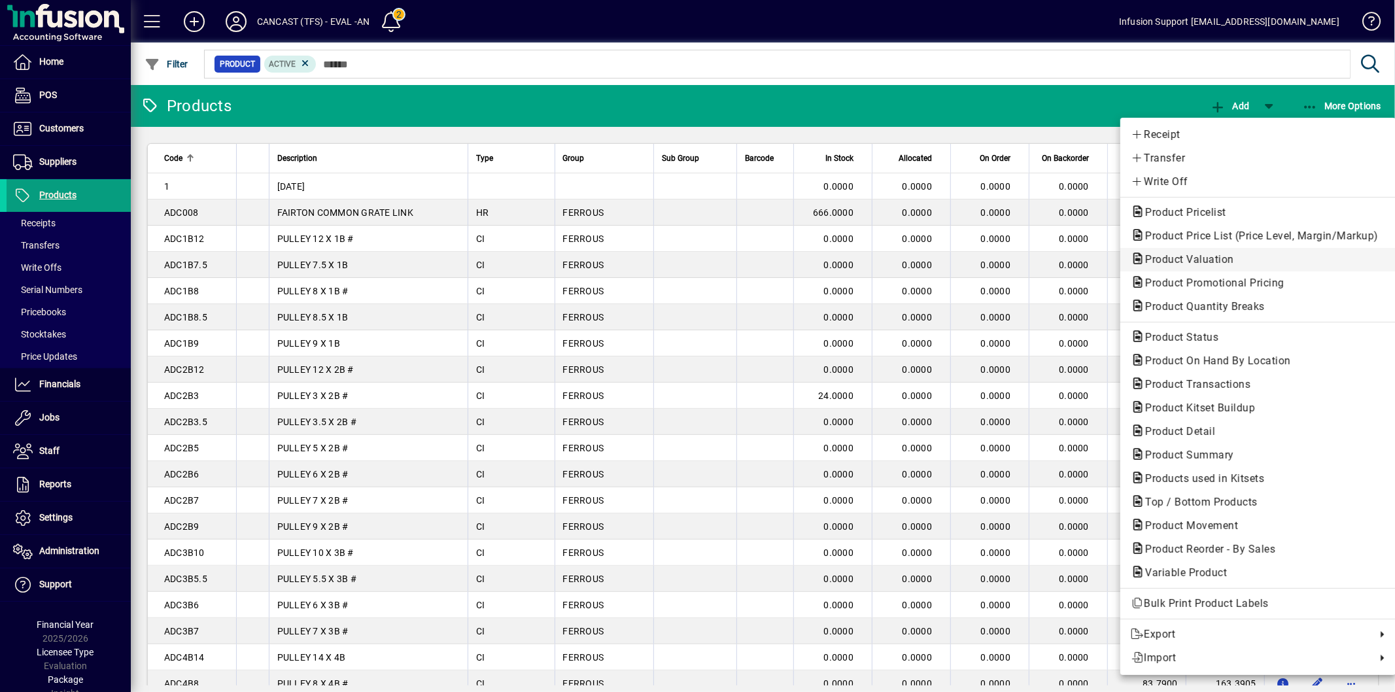
click at [1217, 263] on span "Product Valuation" at bounding box center [1186, 259] width 110 height 12
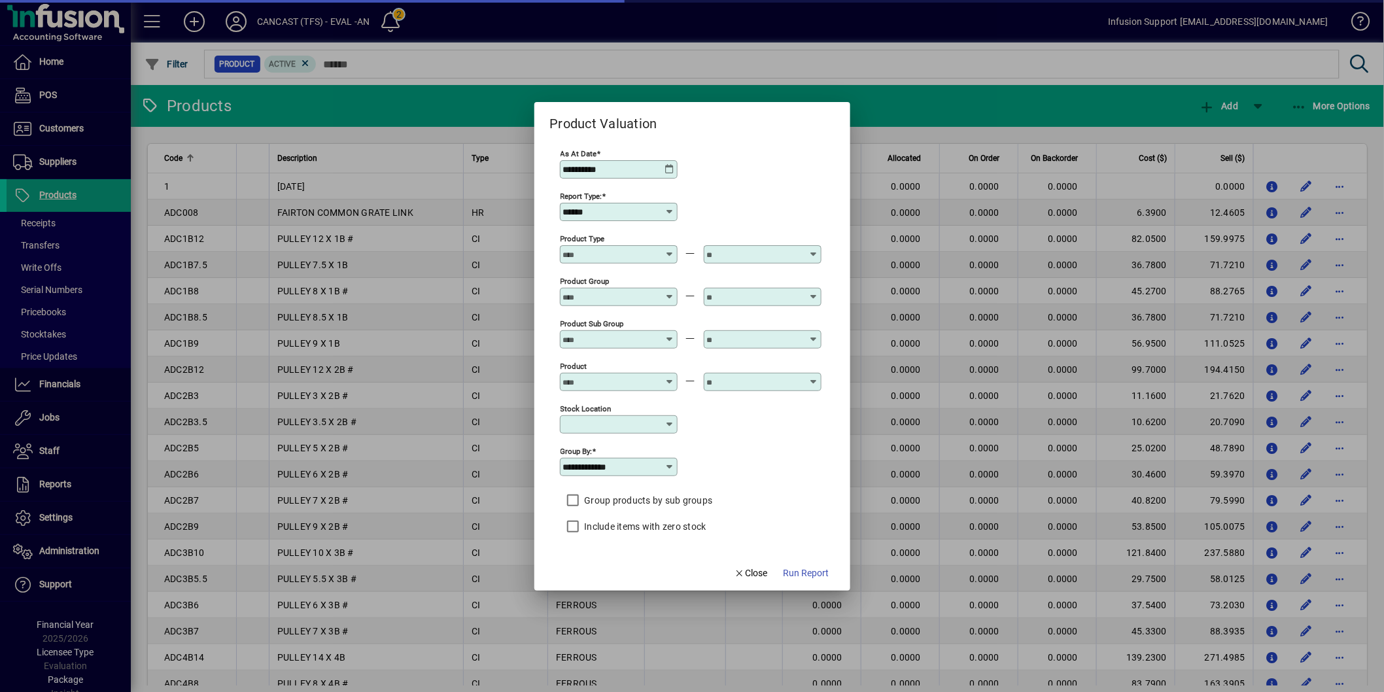
click at [827, 578] on span "Run Report" at bounding box center [806, 573] width 46 height 14
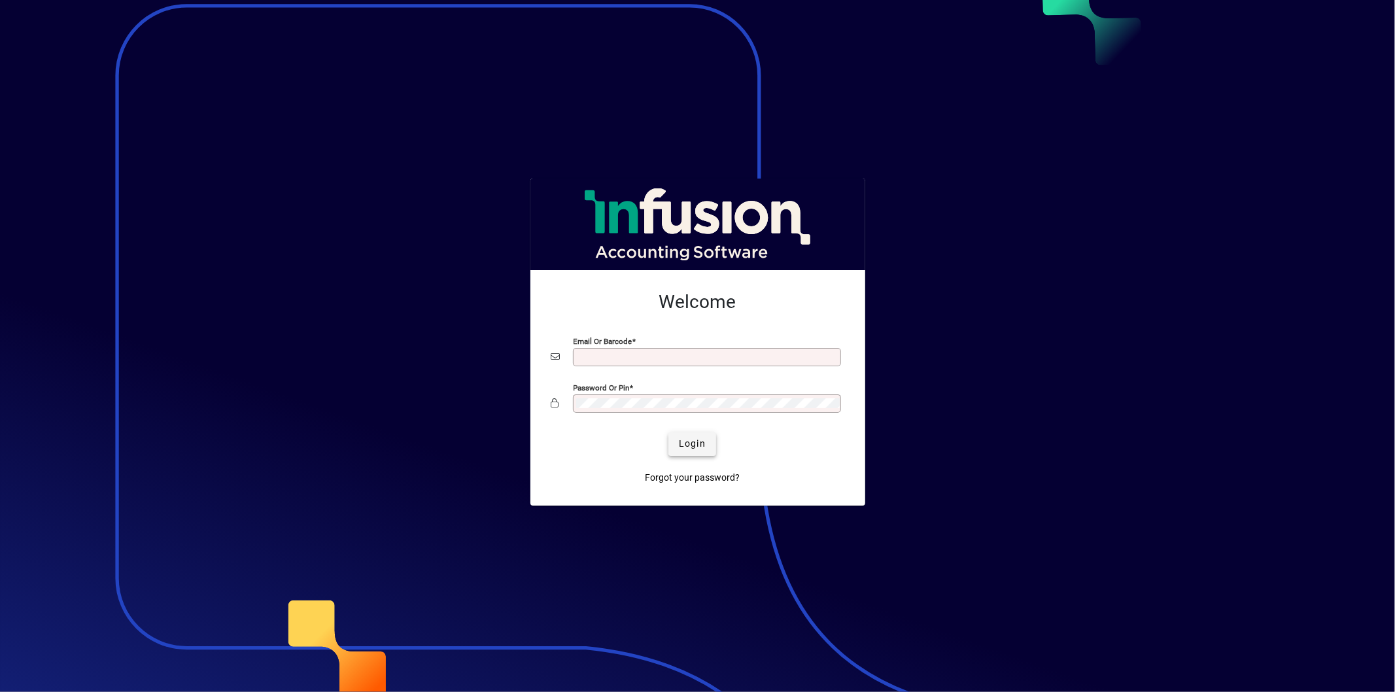
type input "**********"
click at [681, 439] on button "Login" at bounding box center [692, 444] width 48 height 24
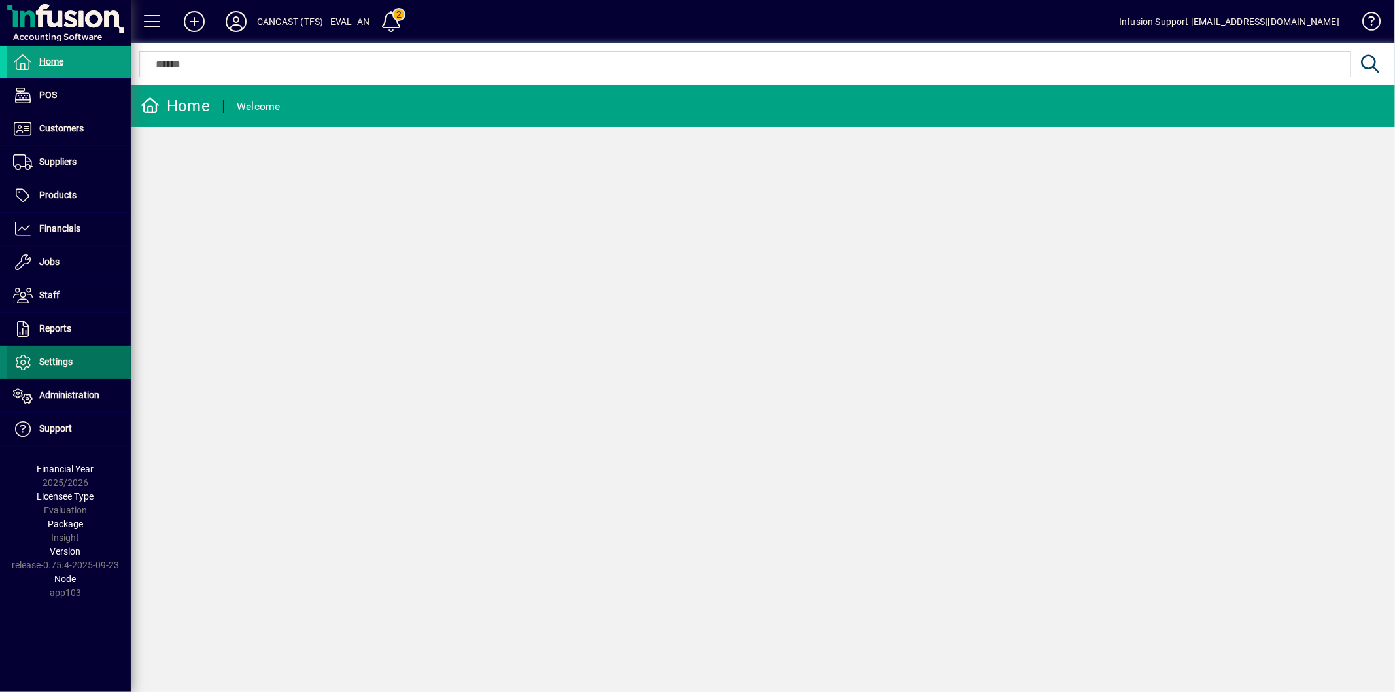
click at [78, 363] on span at bounding box center [69, 362] width 124 height 31
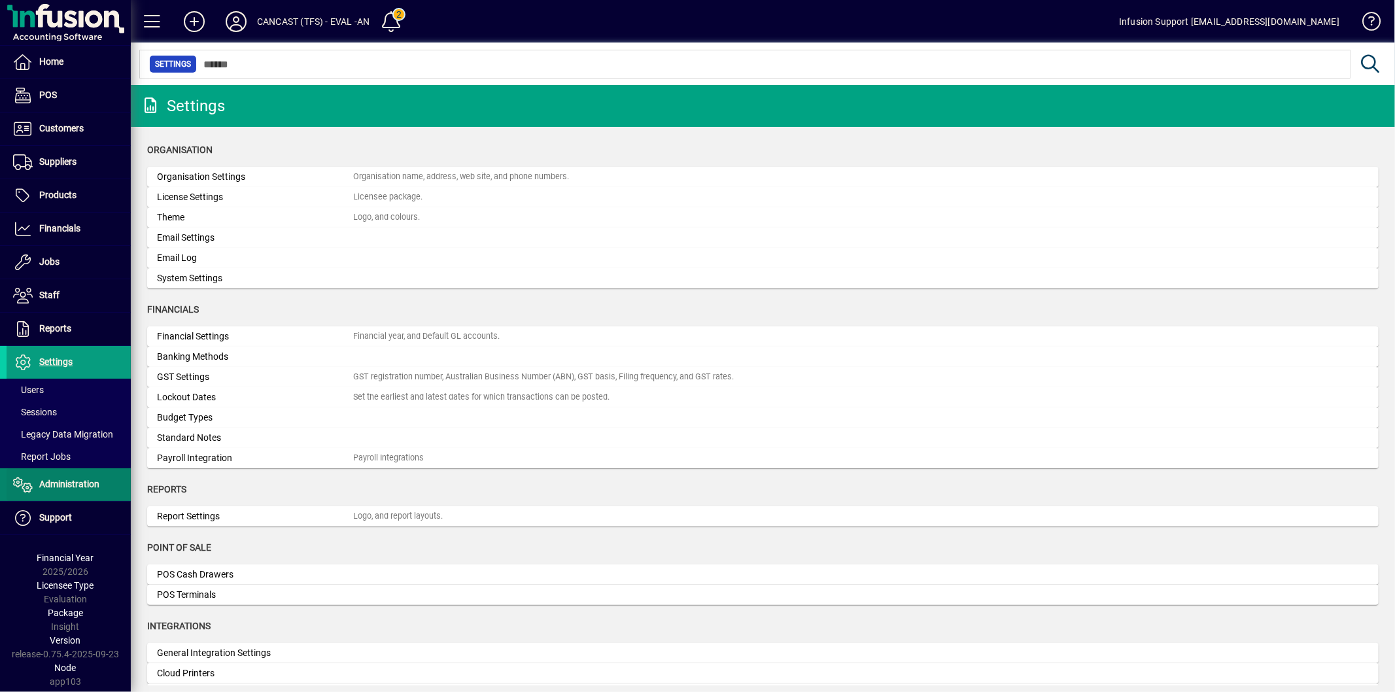
click at [75, 485] on span "Administration" at bounding box center [69, 484] width 60 height 10
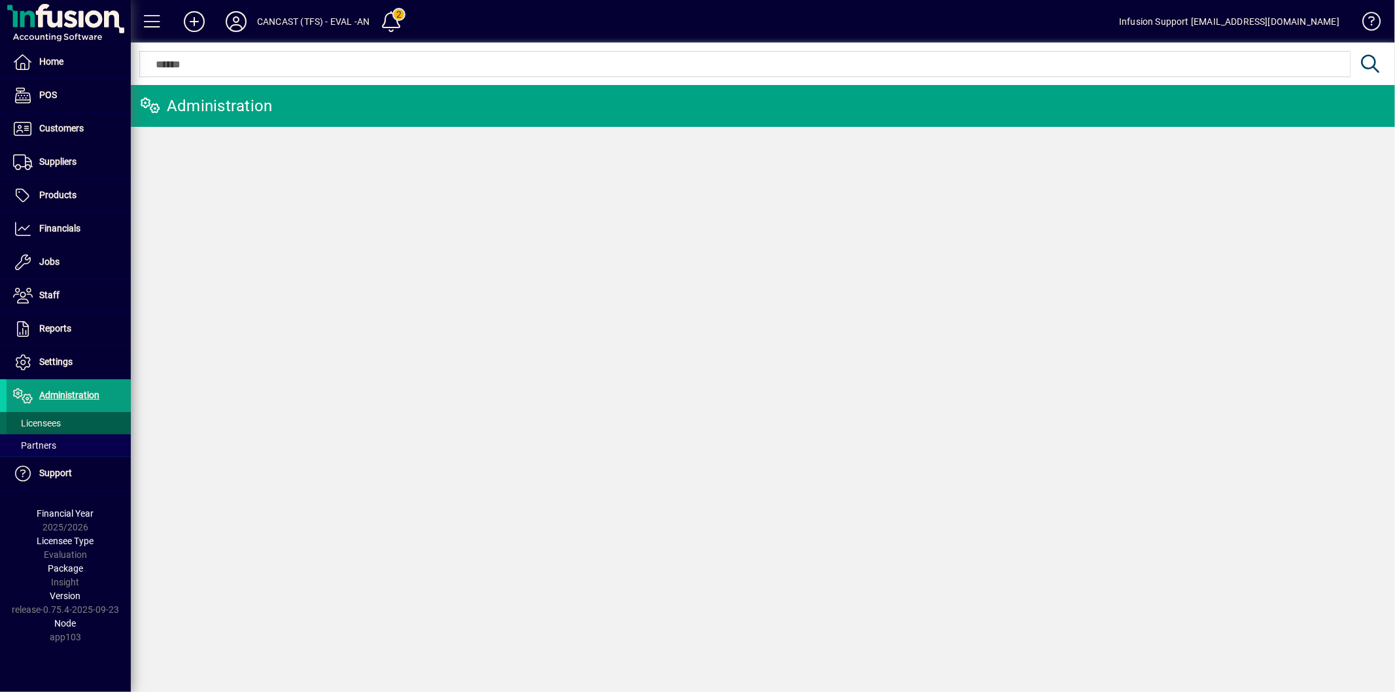
click at [77, 415] on span at bounding box center [69, 422] width 124 height 31
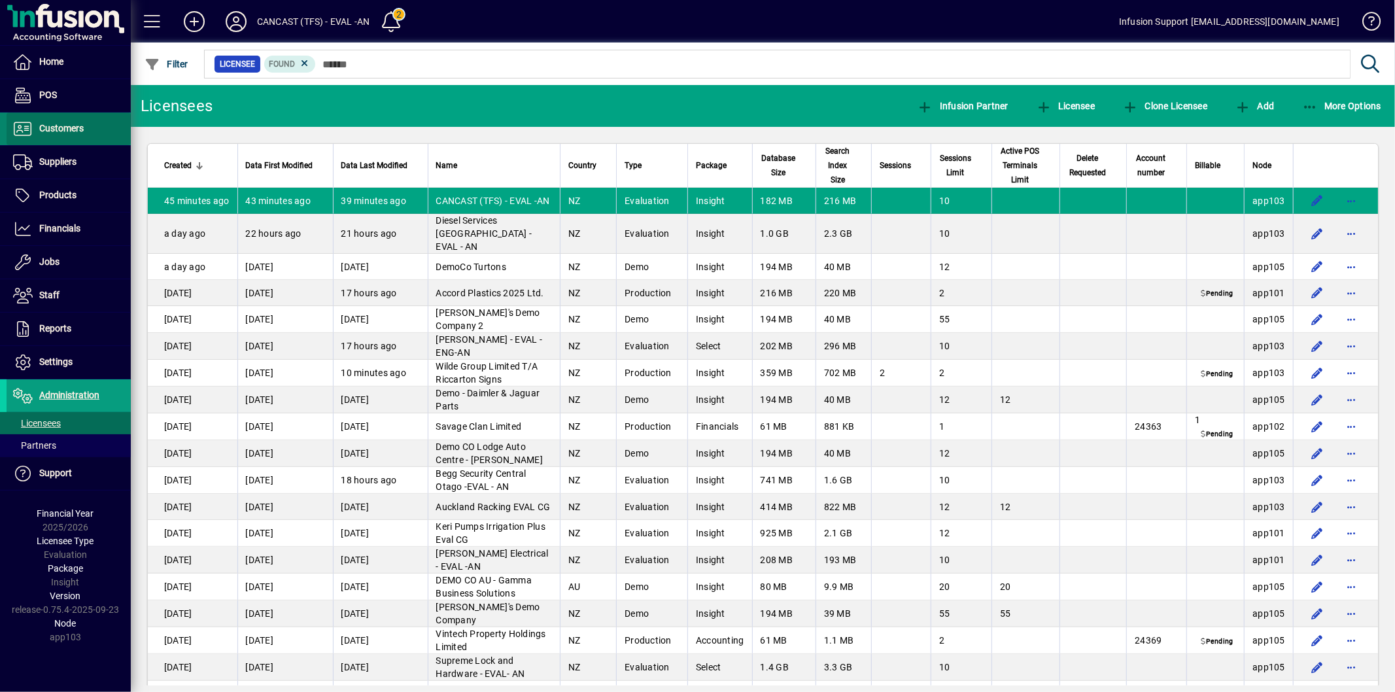
click at [66, 124] on span "Customers" at bounding box center [61, 128] width 44 height 10
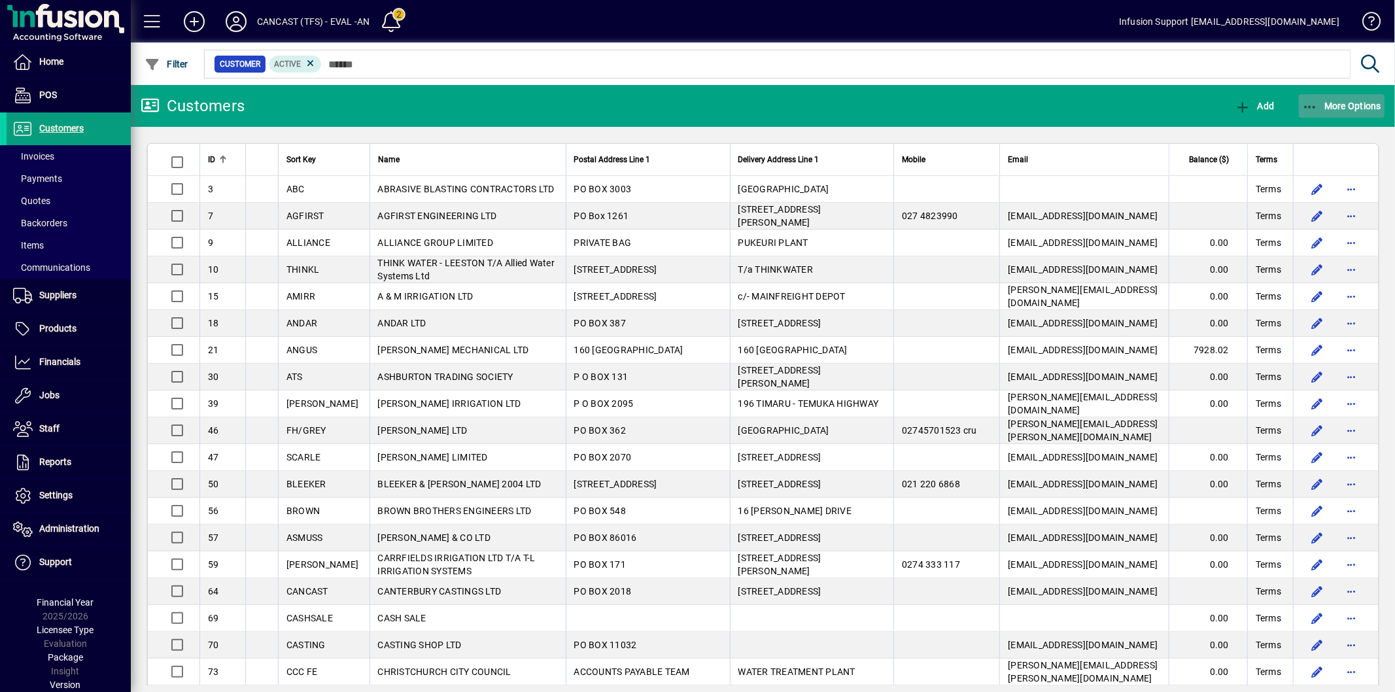
click at [1310, 103] on icon "button" at bounding box center [1310, 107] width 16 height 13
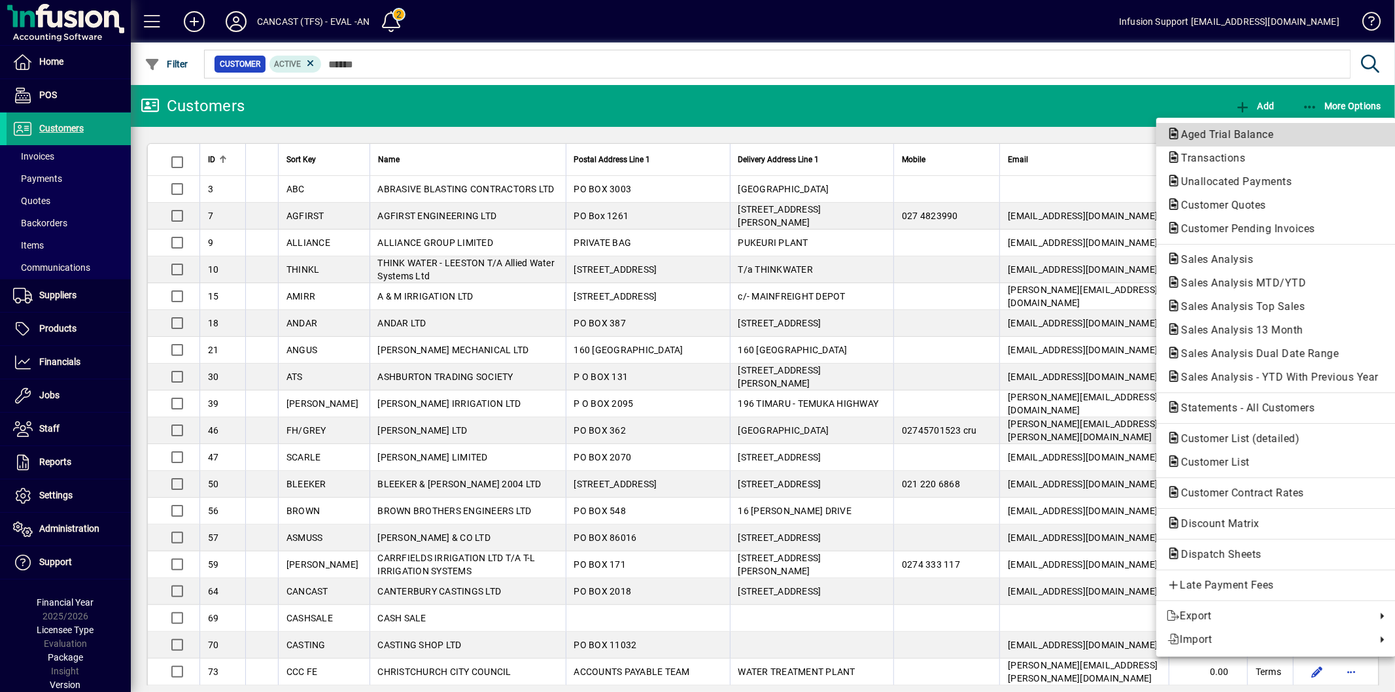
click at [1252, 131] on span "Aged Trial Balance" at bounding box center [1223, 134] width 113 height 12
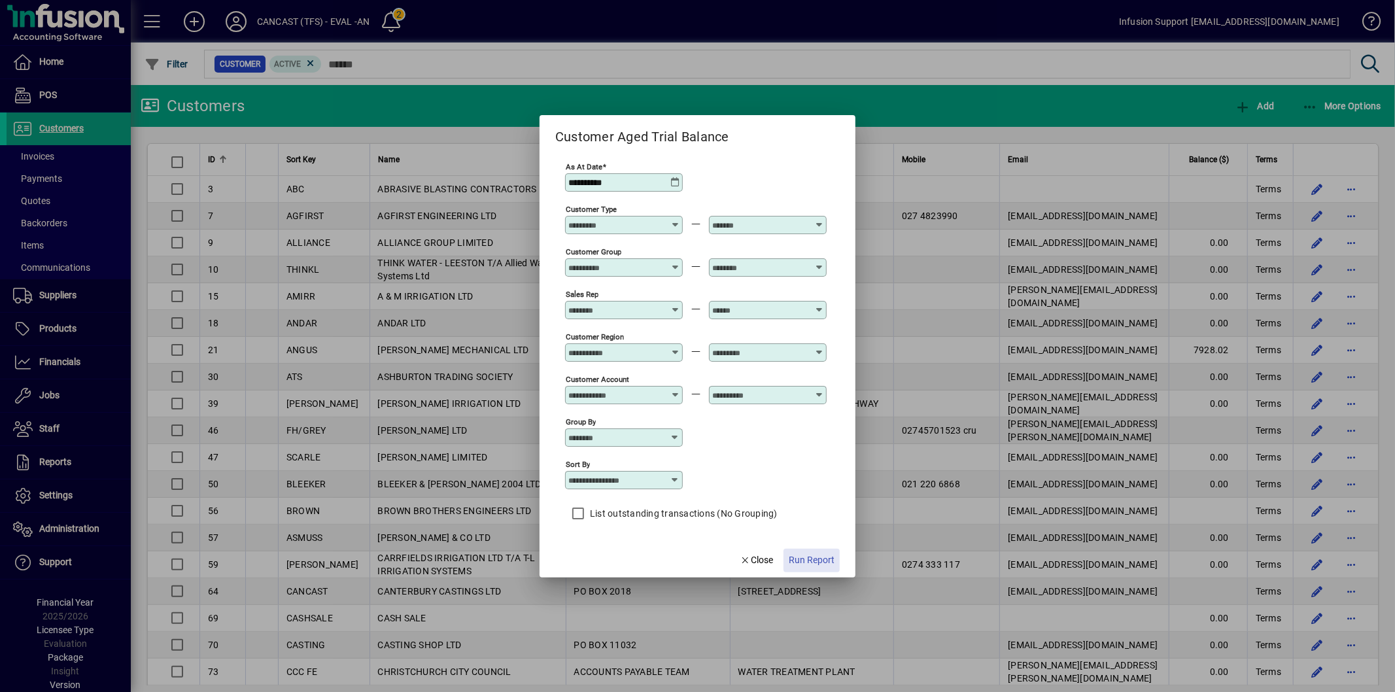
click at [808, 562] on span "Run Report" at bounding box center [812, 560] width 46 height 14
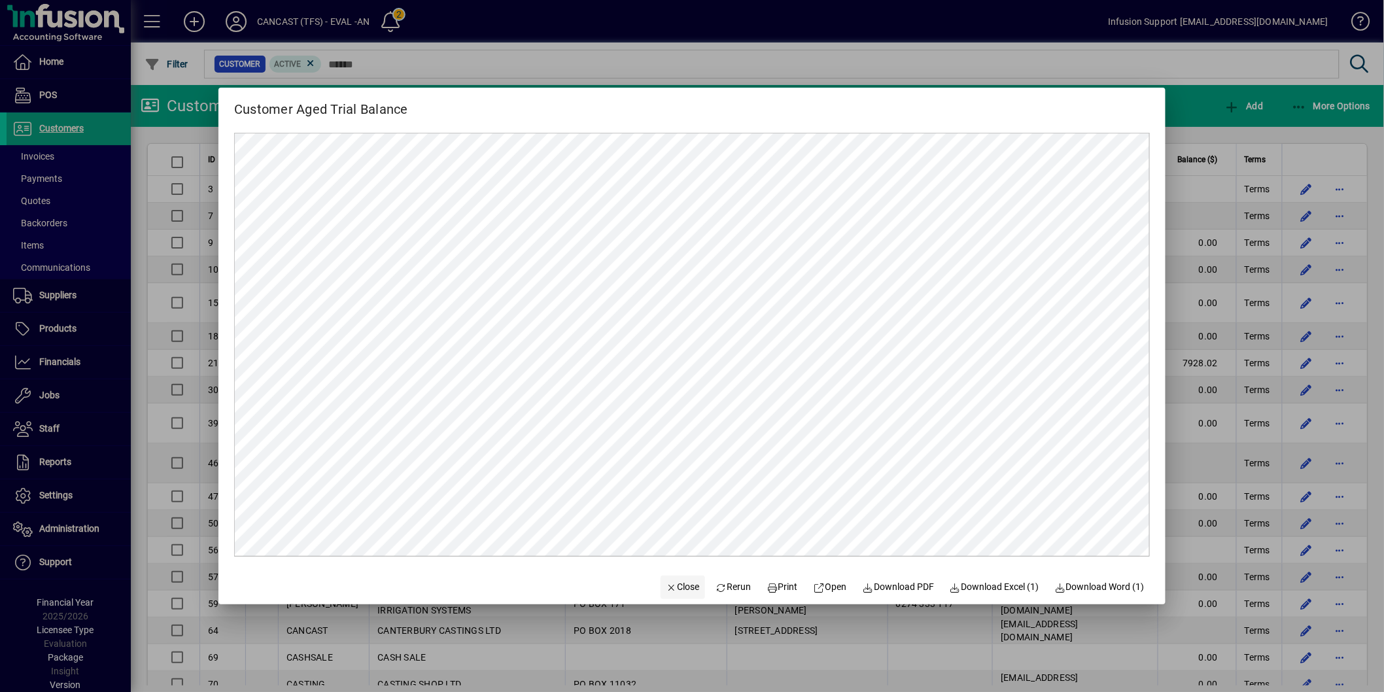
click at [674, 587] on span "Close" at bounding box center [683, 587] width 34 height 14
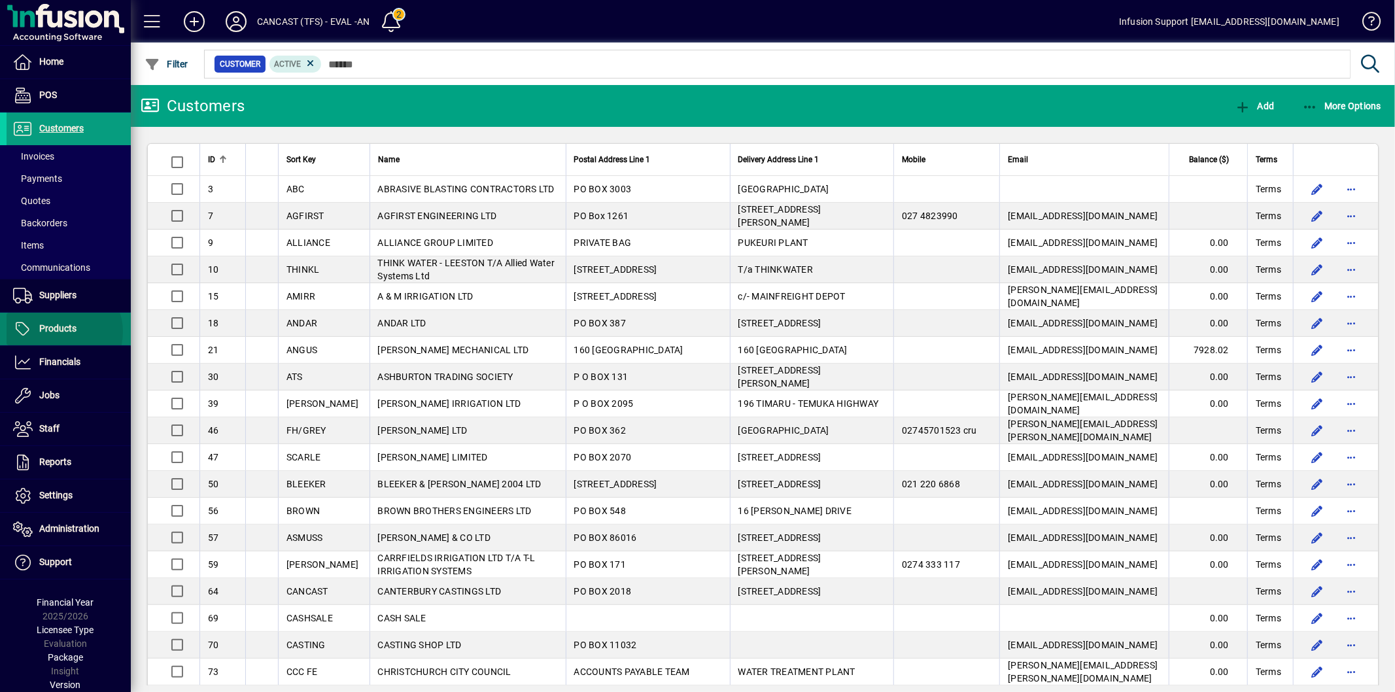
click at [62, 332] on span "Products" at bounding box center [57, 328] width 37 height 10
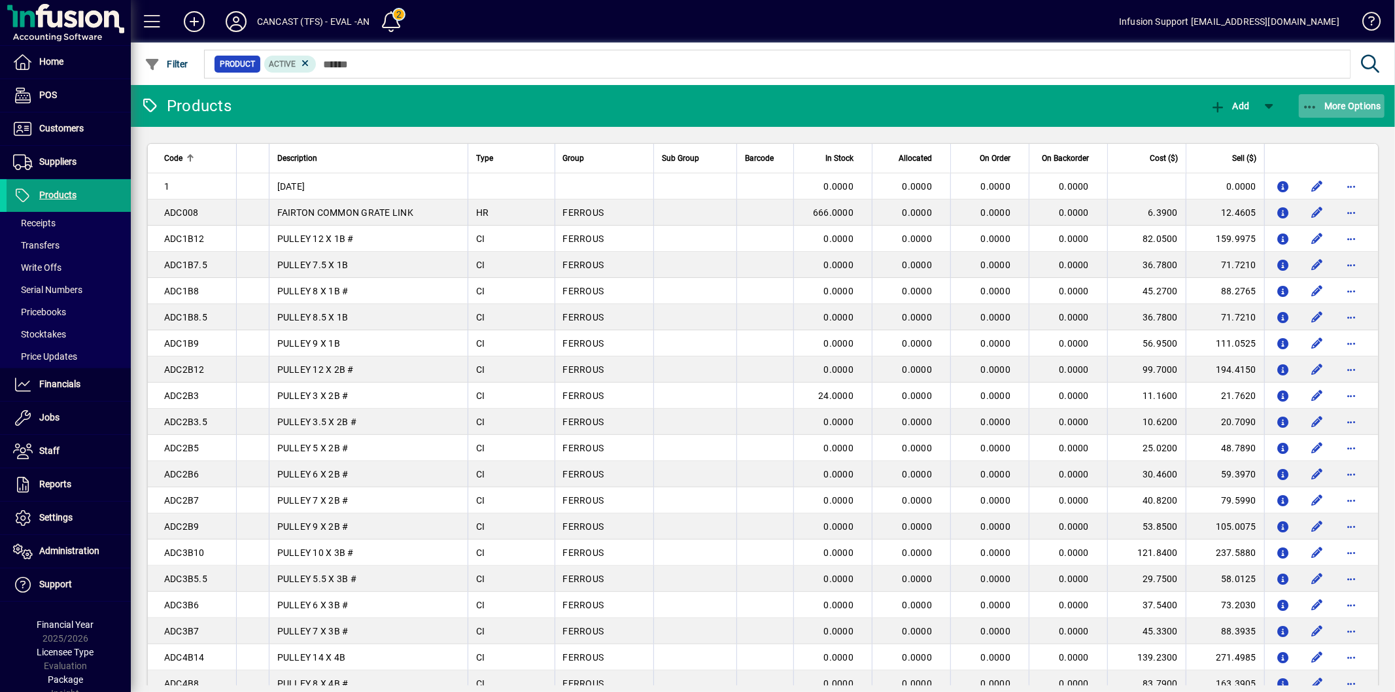
click at [1333, 103] on span "More Options" at bounding box center [1342, 106] width 80 height 10
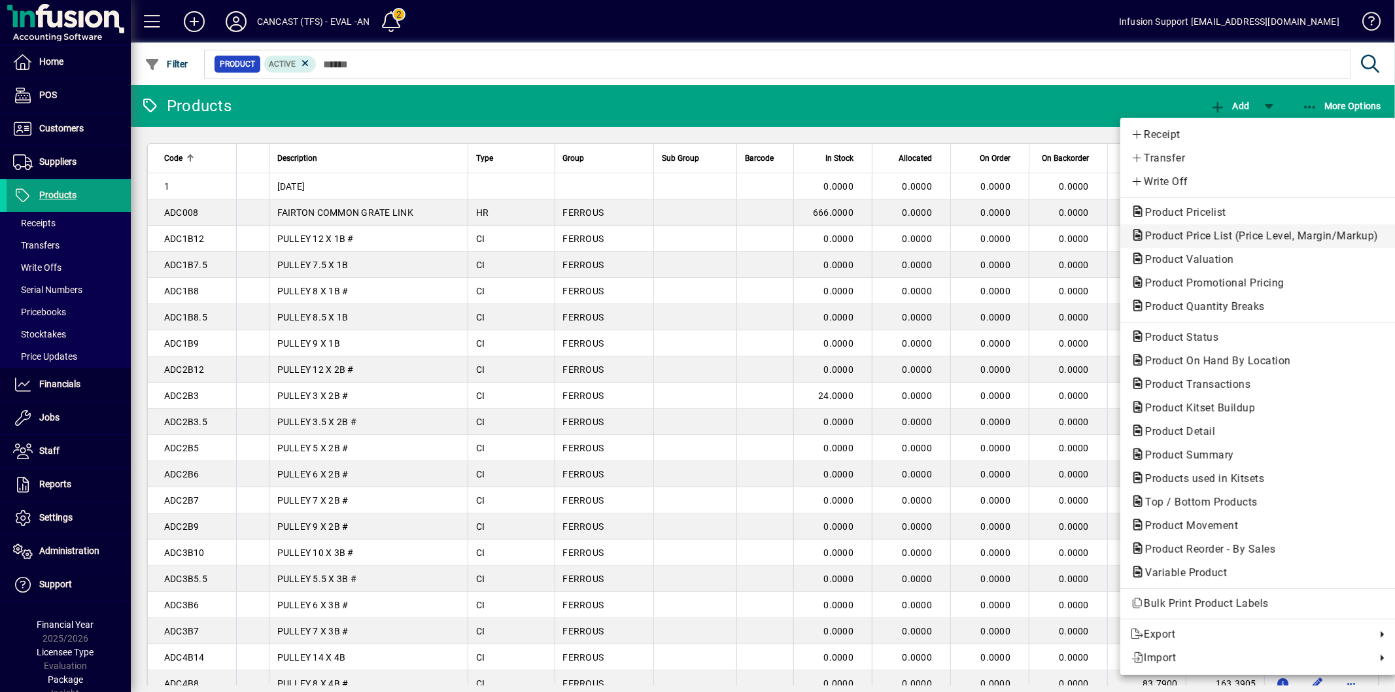
click at [1177, 243] on span "Product Price List (Price Level, Margin/Markup)" at bounding box center [1258, 236] width 254 height 16
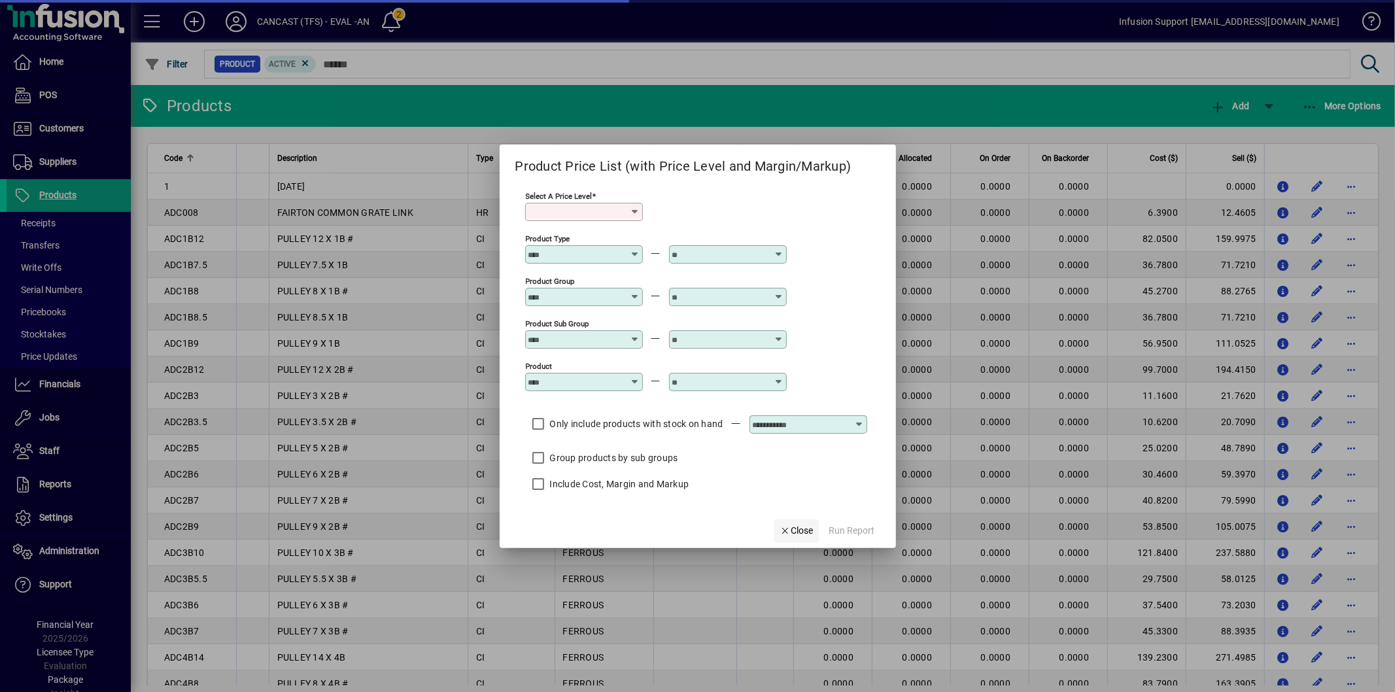
click at [786, 530] on span "Close" at bounding box center [797, 531] width 34 height 14
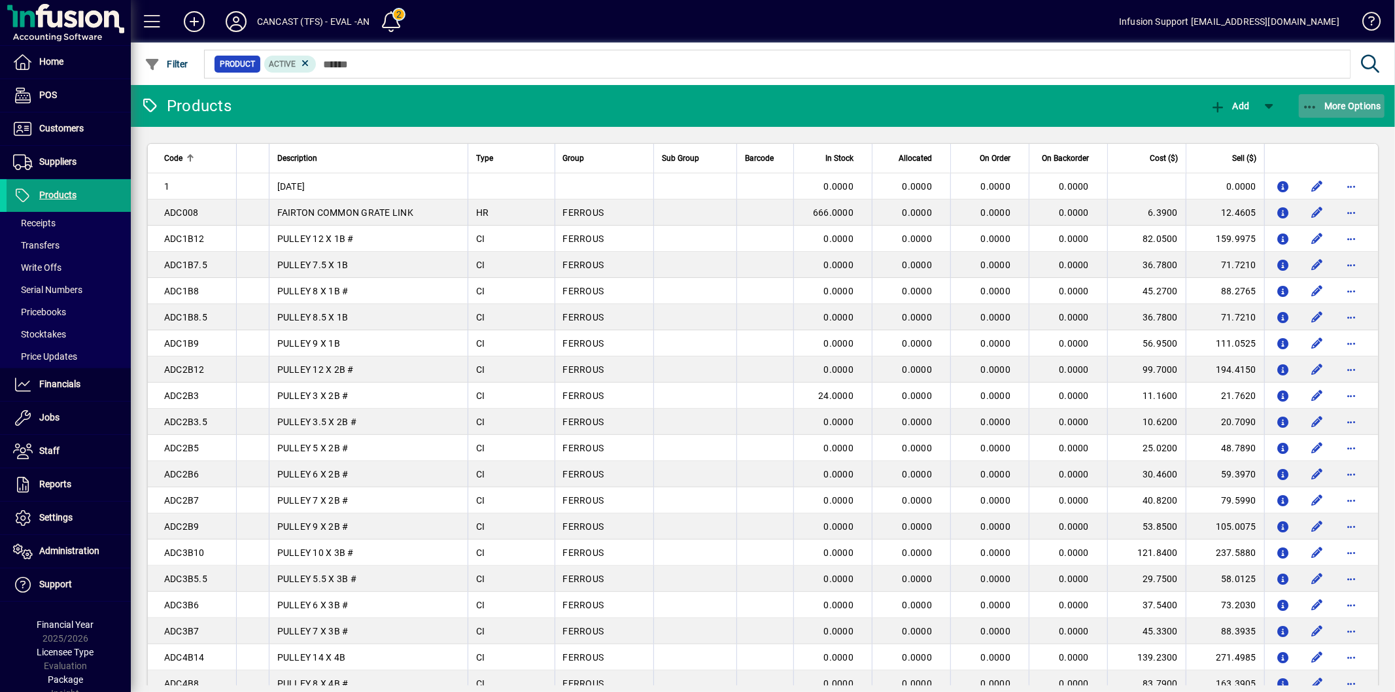
click at [1349, 98] on span "button" at bounding box center [1342, 105] width 86 height 31
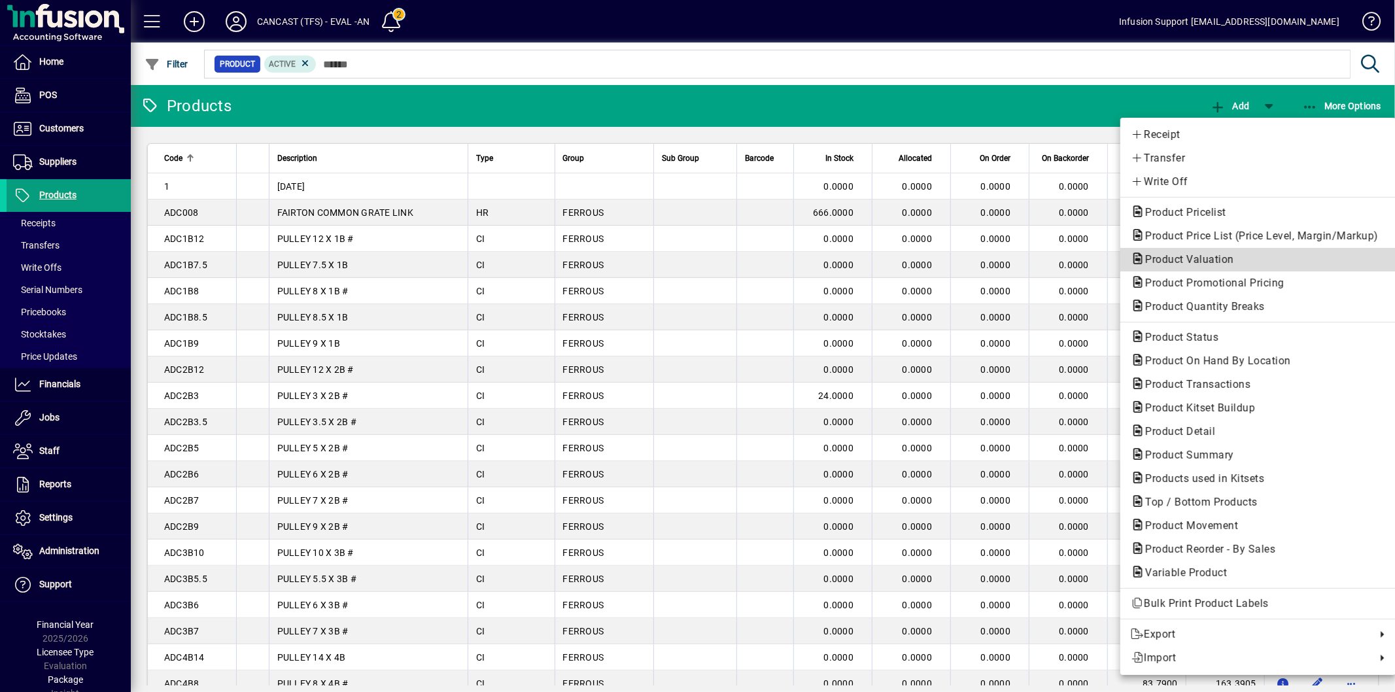
click at [1206, 259] on span "Product Valuation" at bounding box center [1186, 259] width 110 height 12
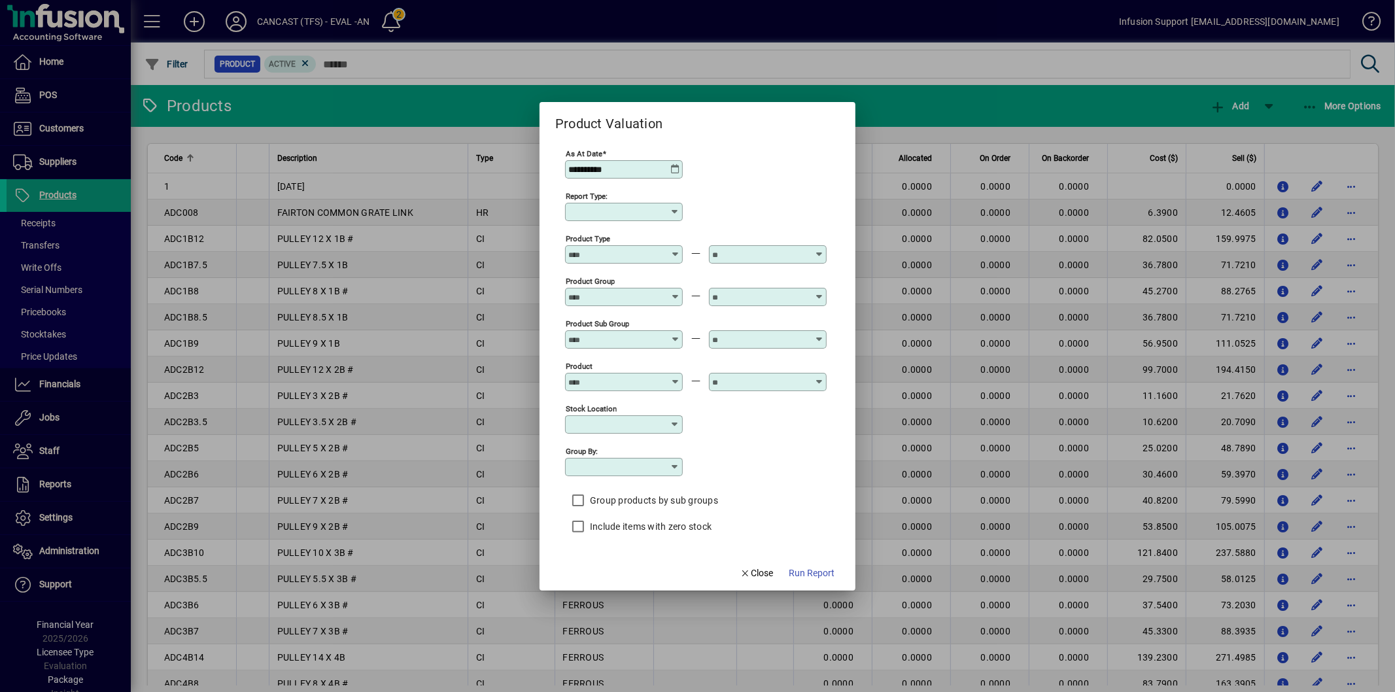
type input "******"
type input "**********"
click at [804, 570] on span "Run Report" at bounding box center [806, 573] width 46 height 14
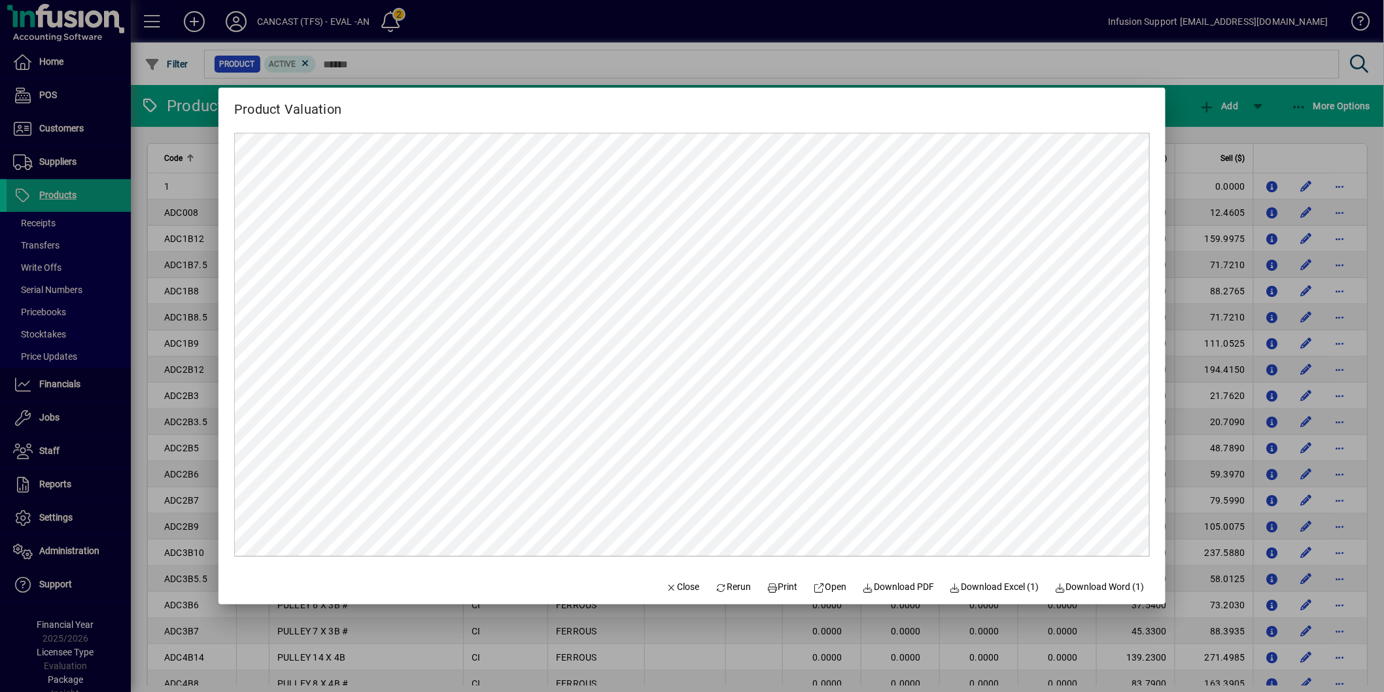
click at [654, 648] on div at bounding box center [692, 346] width 1384 height 692
